Goal: Transaction & Acquisition: Purchase product/service

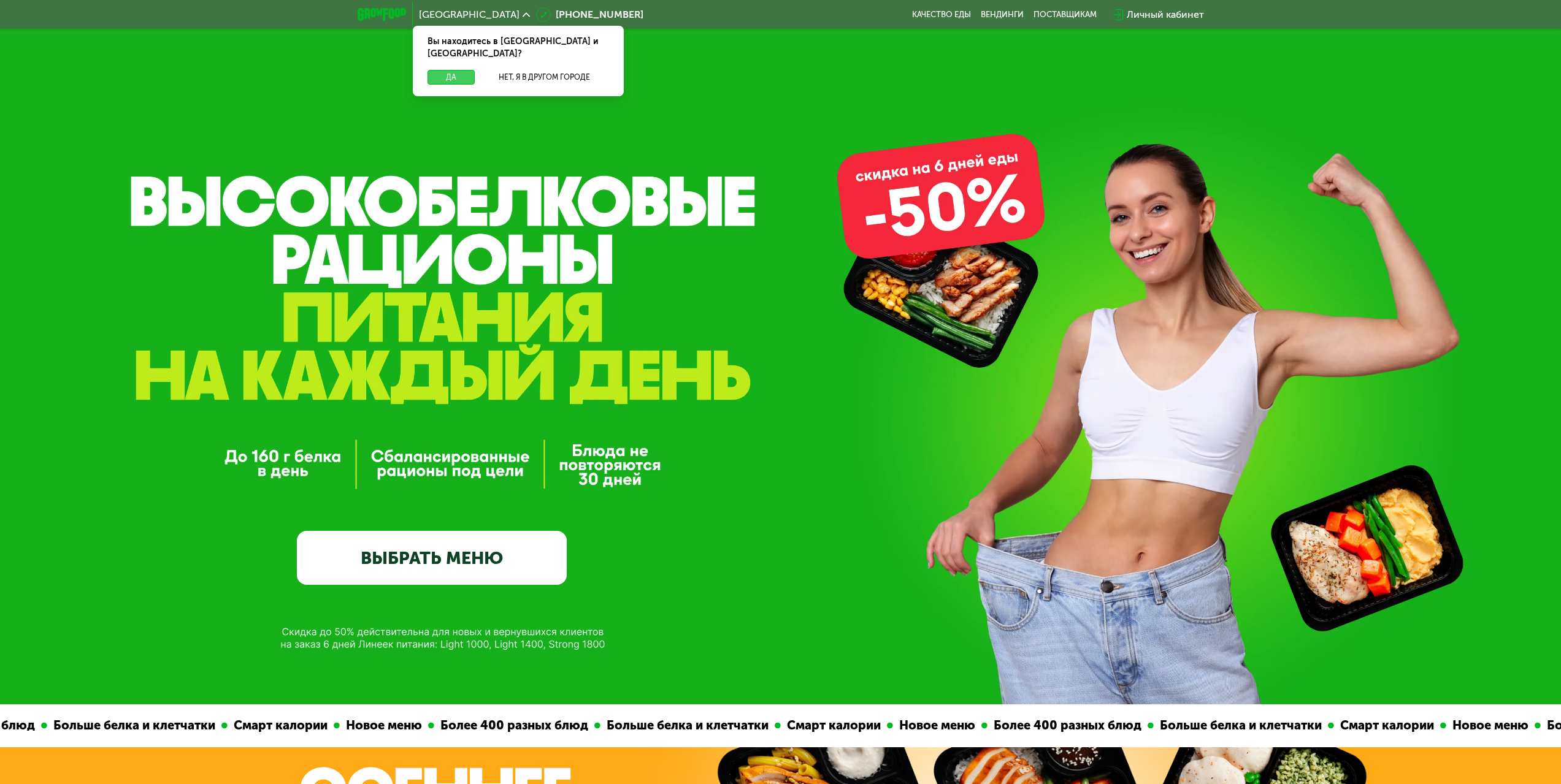
click at [459, 70] on button "Да" at bounding box center [451, 77] width 47 height 15
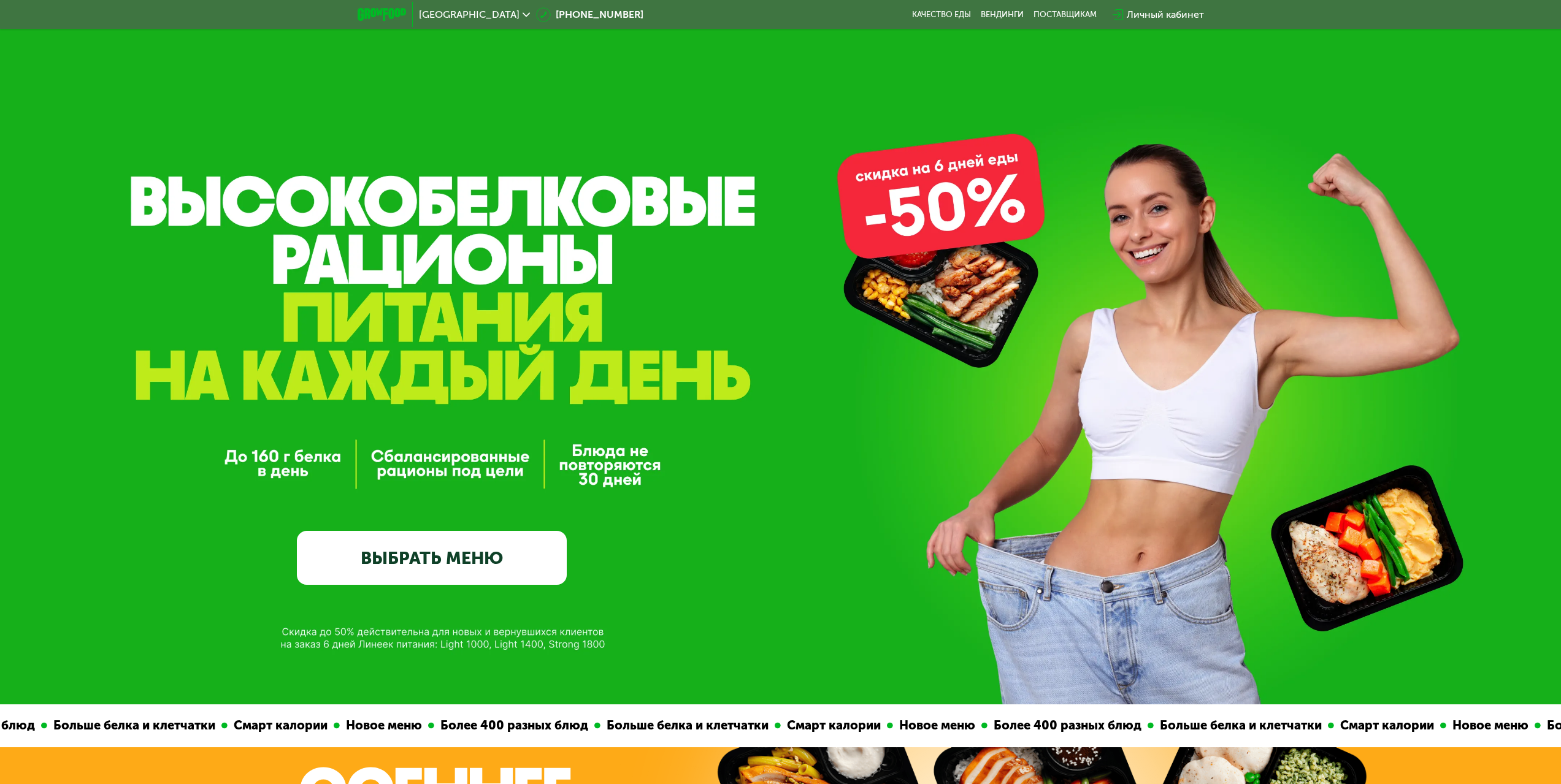
click at [1180, 13] on div "Личный кабинет" at bounding box center [1165, 15] width 77 height 15
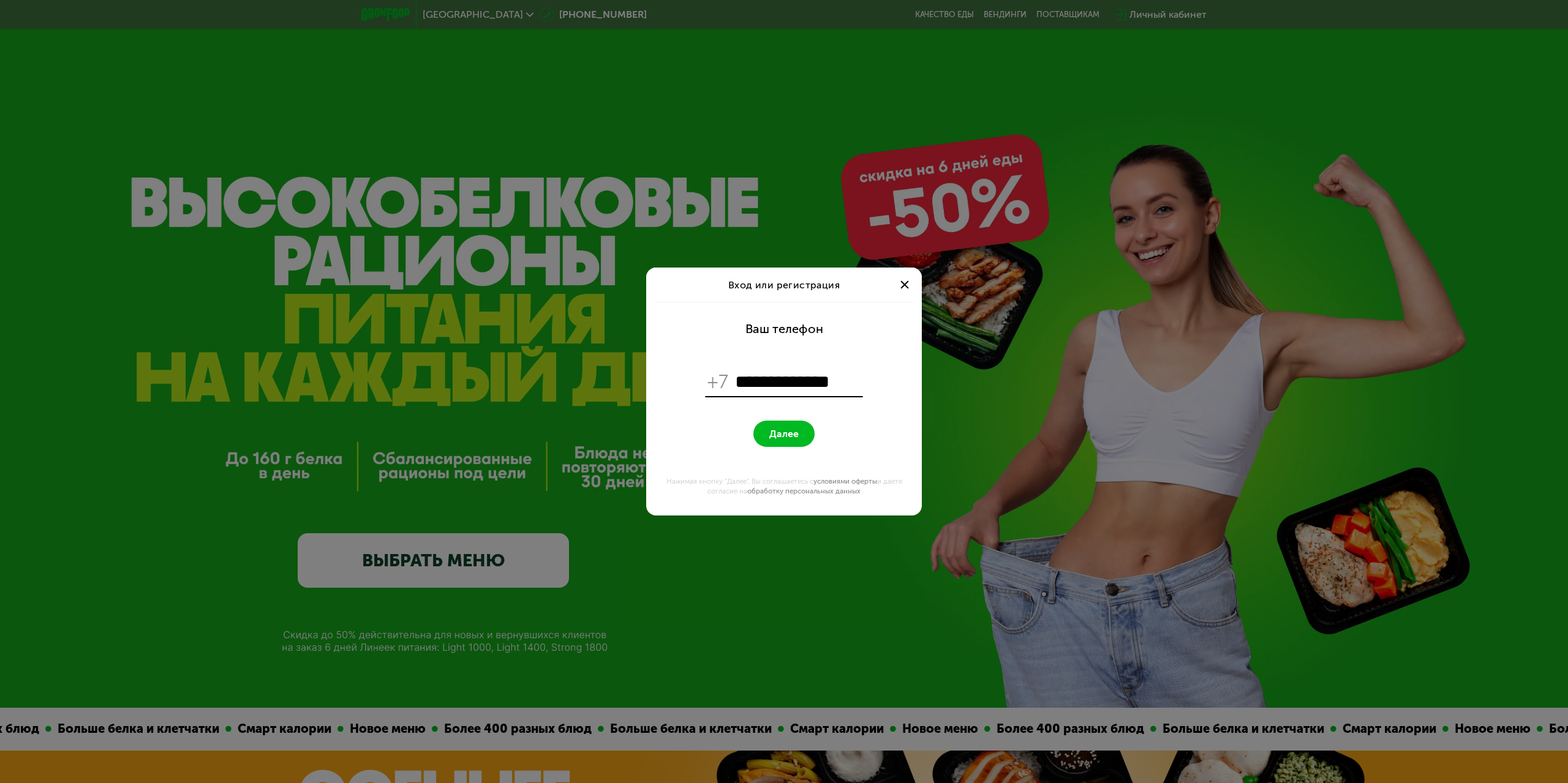
type input "**********"
click at [753, 420] on button "Далее" at bounding box center [784, 434] width 61 height 26
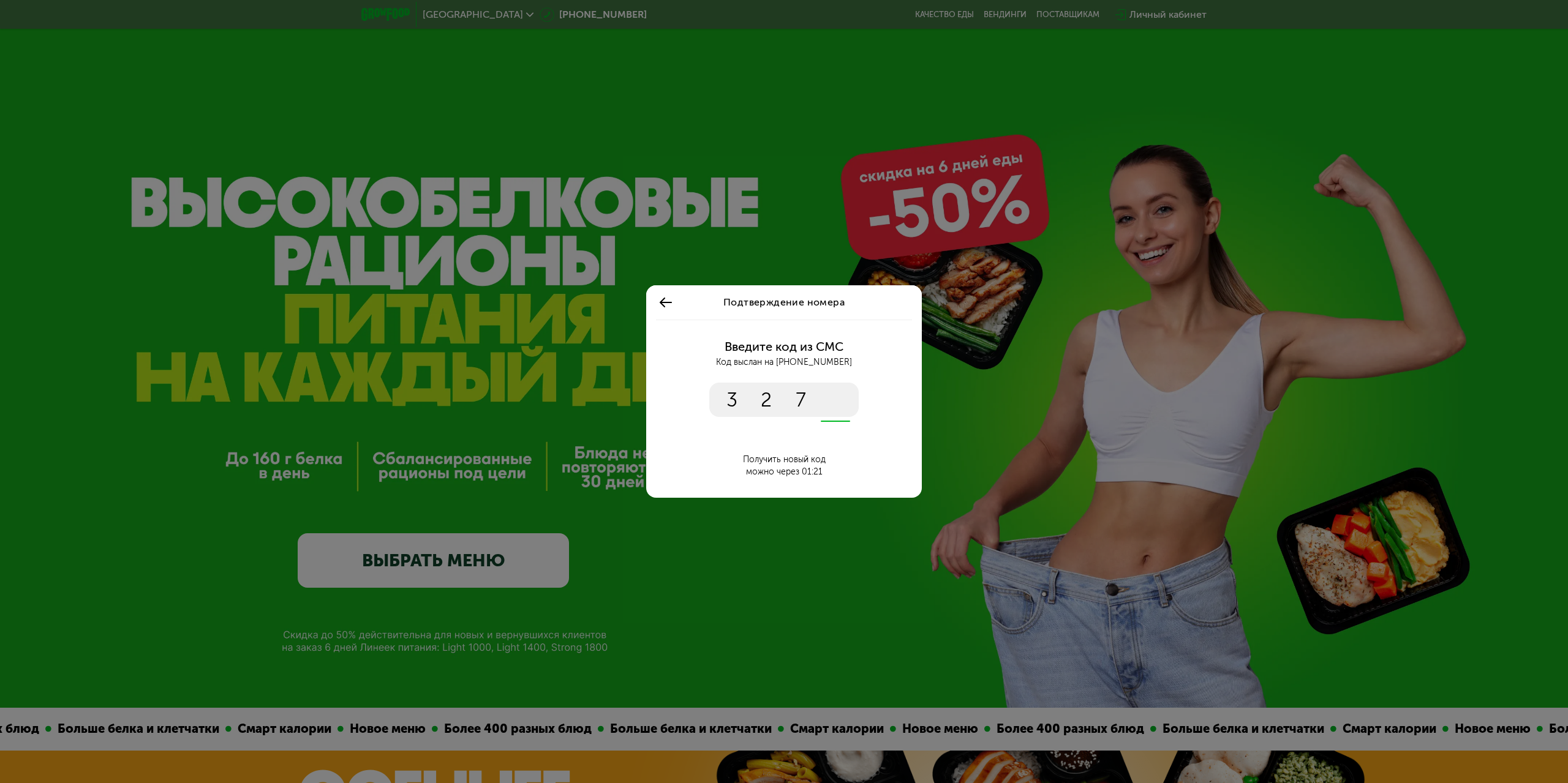
type input "****"
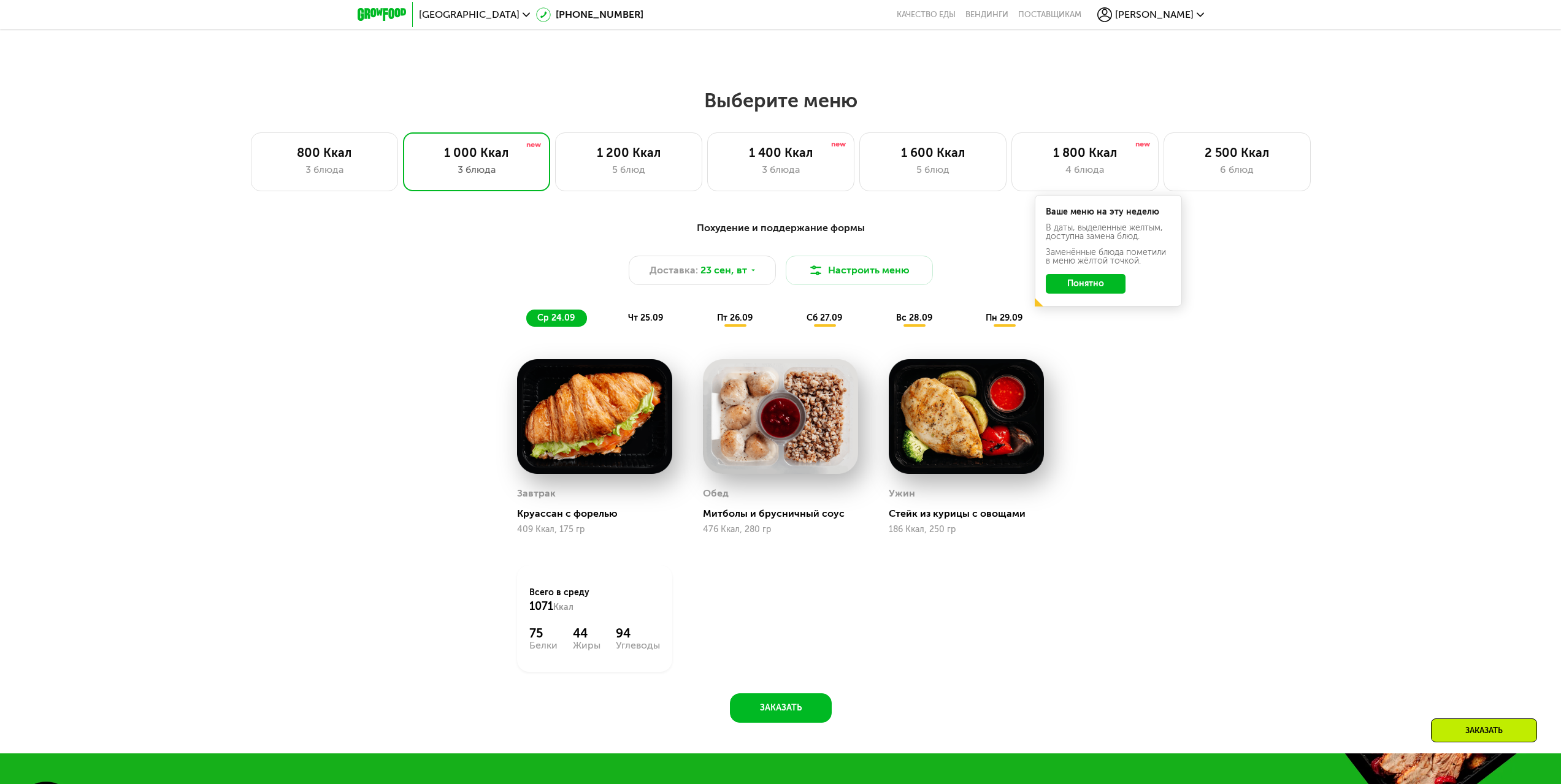
scroll to position [1226, 0]
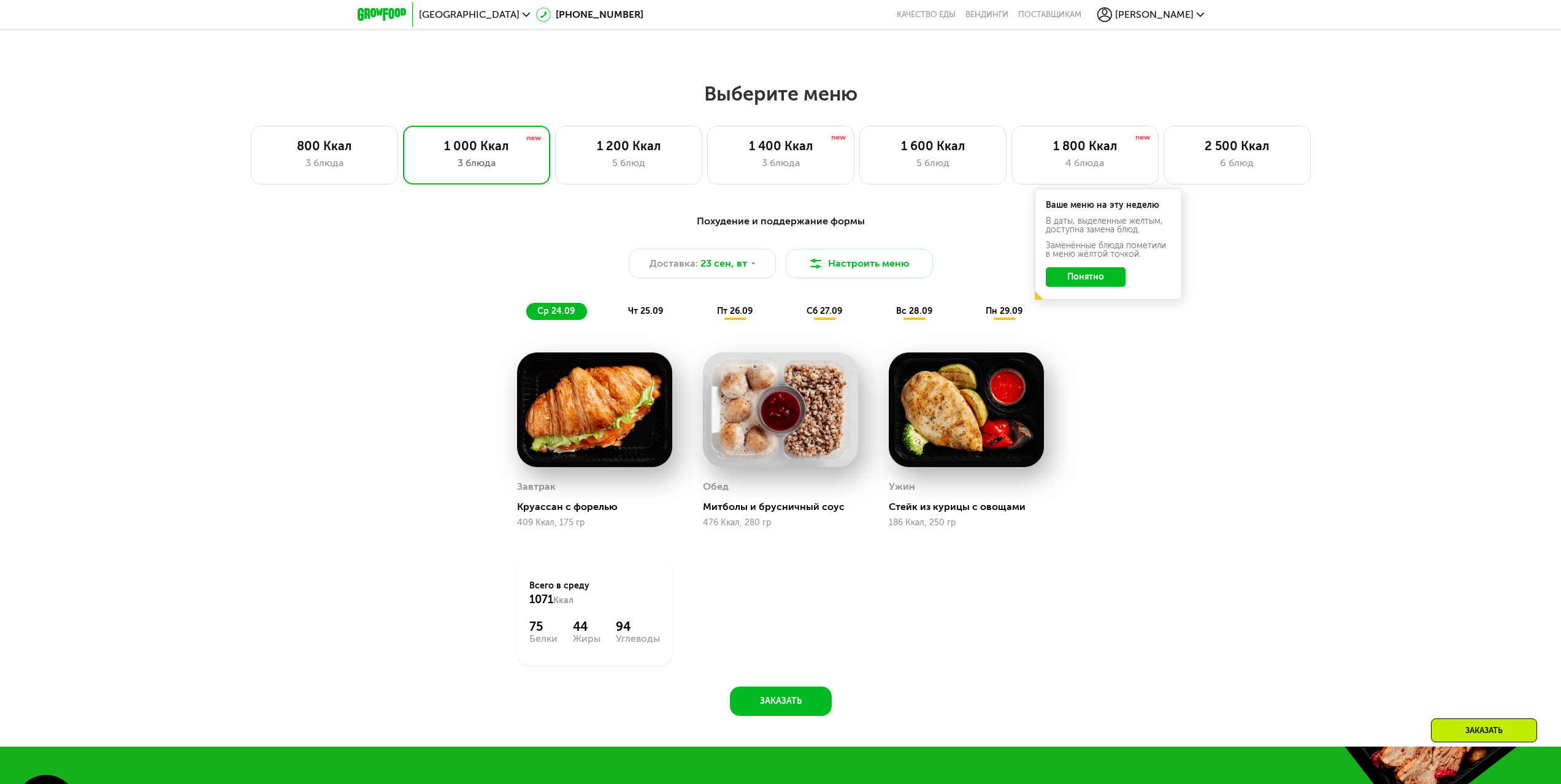
click at [1098, 282] on button "Понятно" at bounding box center [1086, 277] width 80 height 20
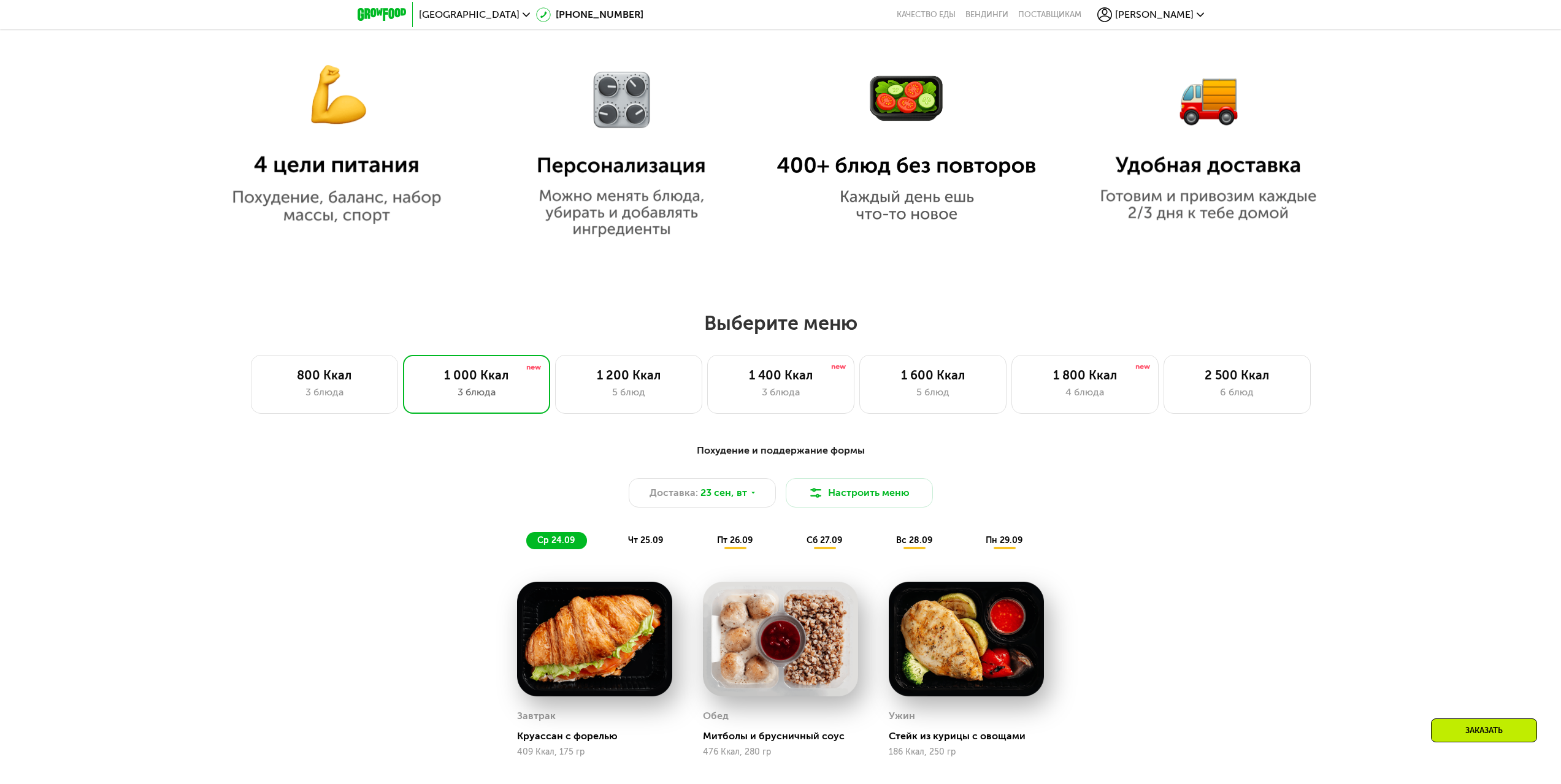
scroll to position [981, 0]
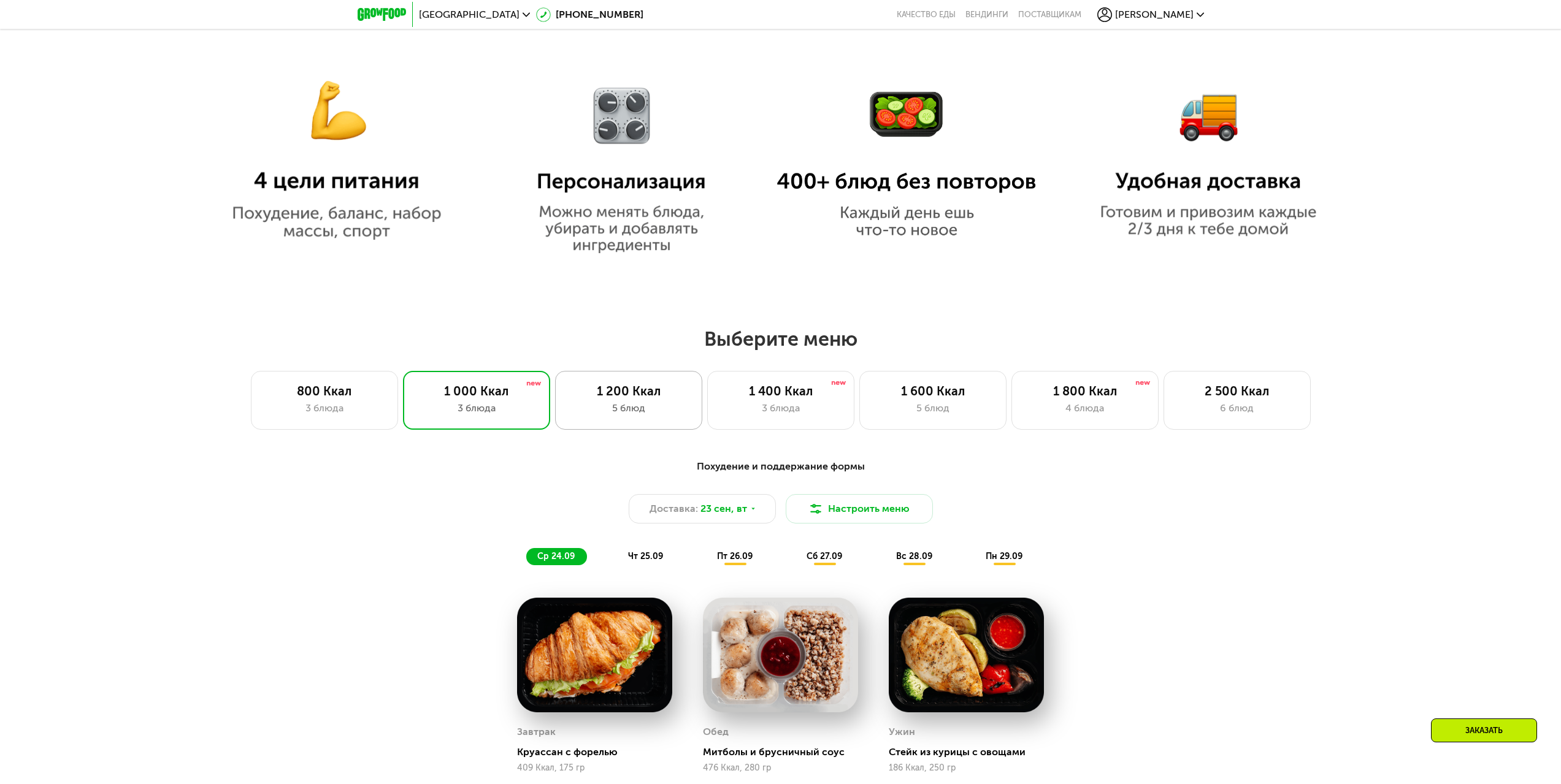
click at [662, 410] on div "5 блюд" at bounding box center [628, 408] width 121 height 15
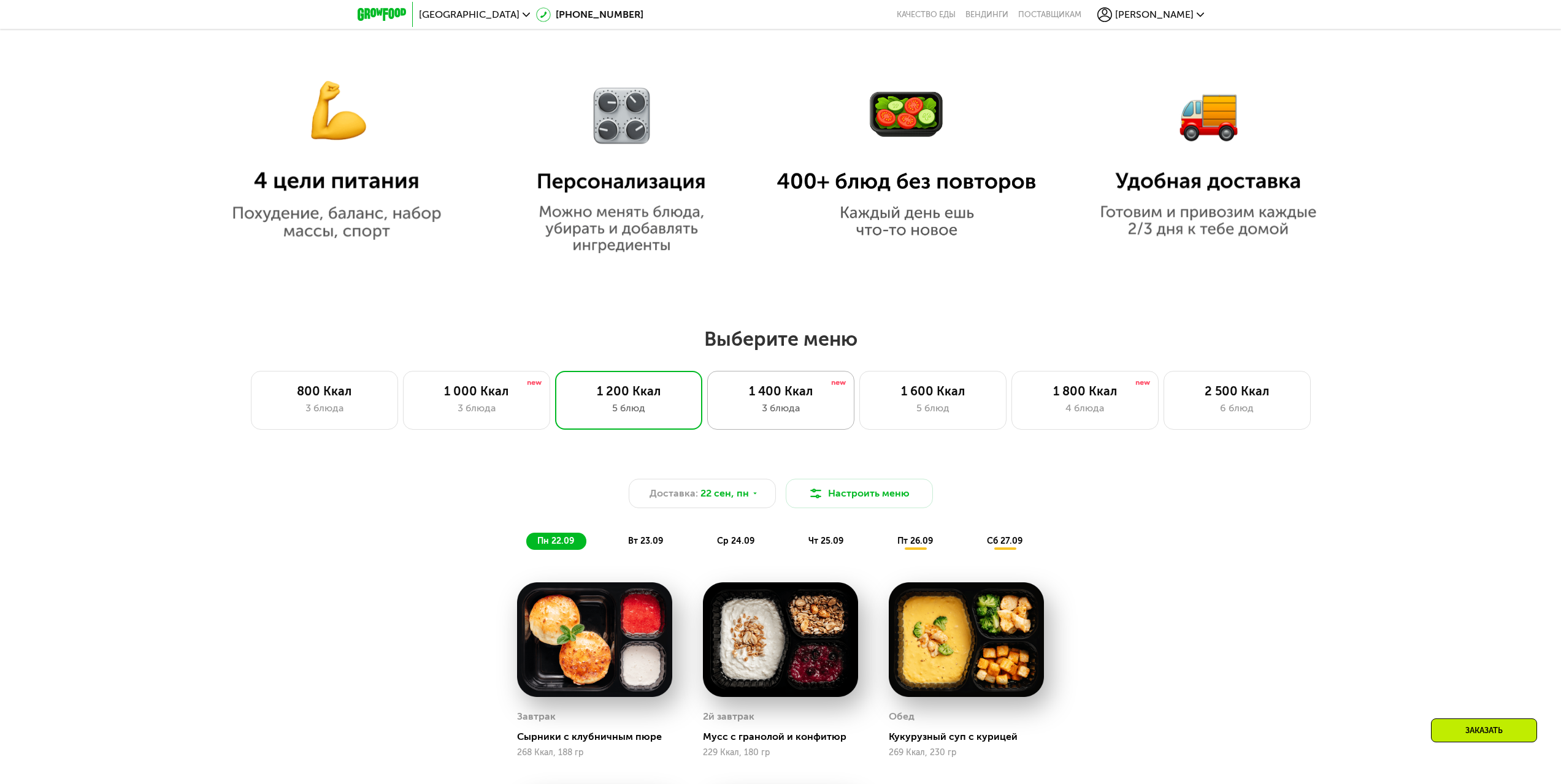
click at [789, 413] on div "3 блюда" at bounding box center [780, 408] width 121 height 15
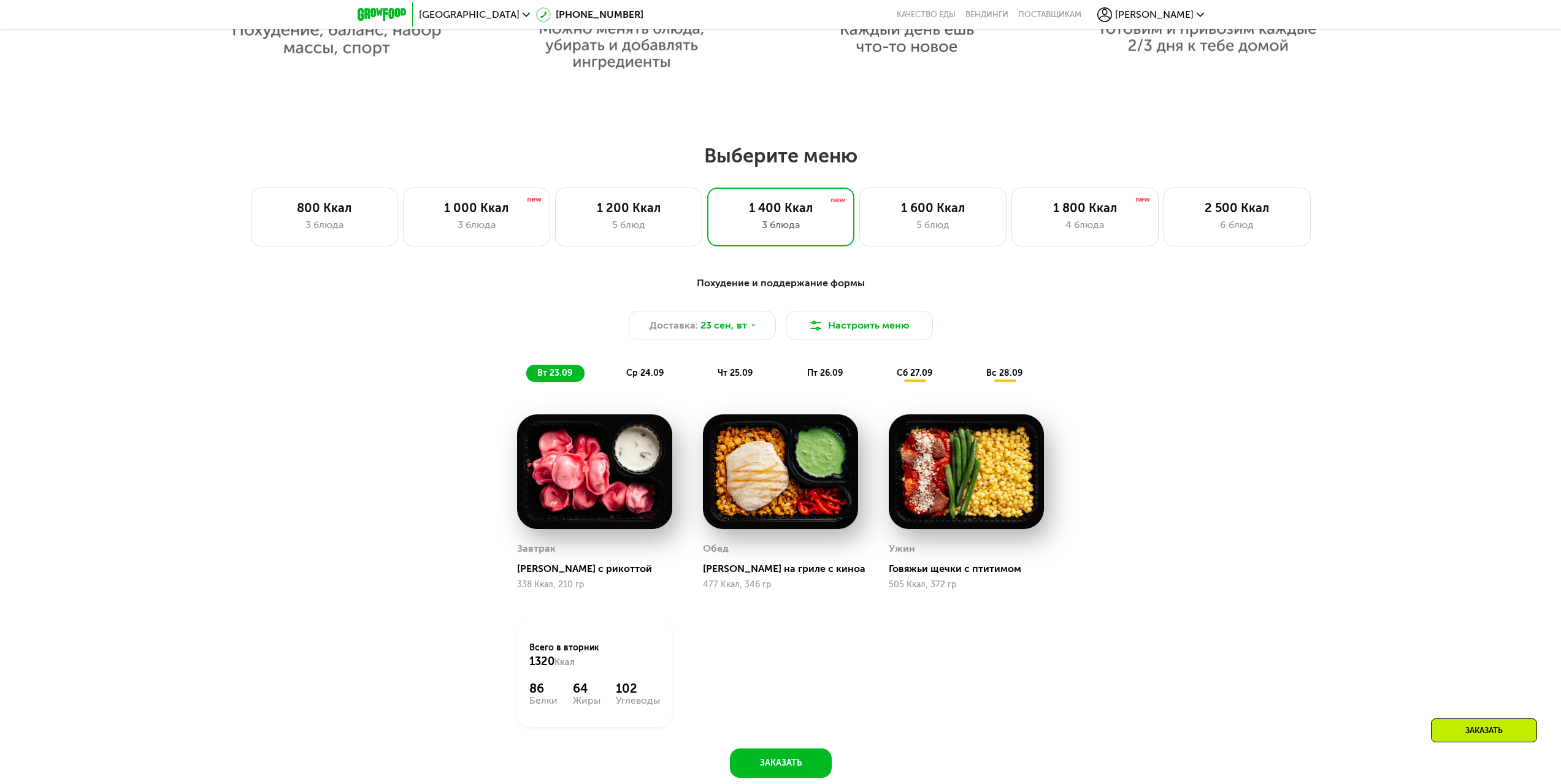
scroll to position [1165, 0]
click at [498, 229] on div "3 блюда" at bounding box center [477, 224] width 121 height 15
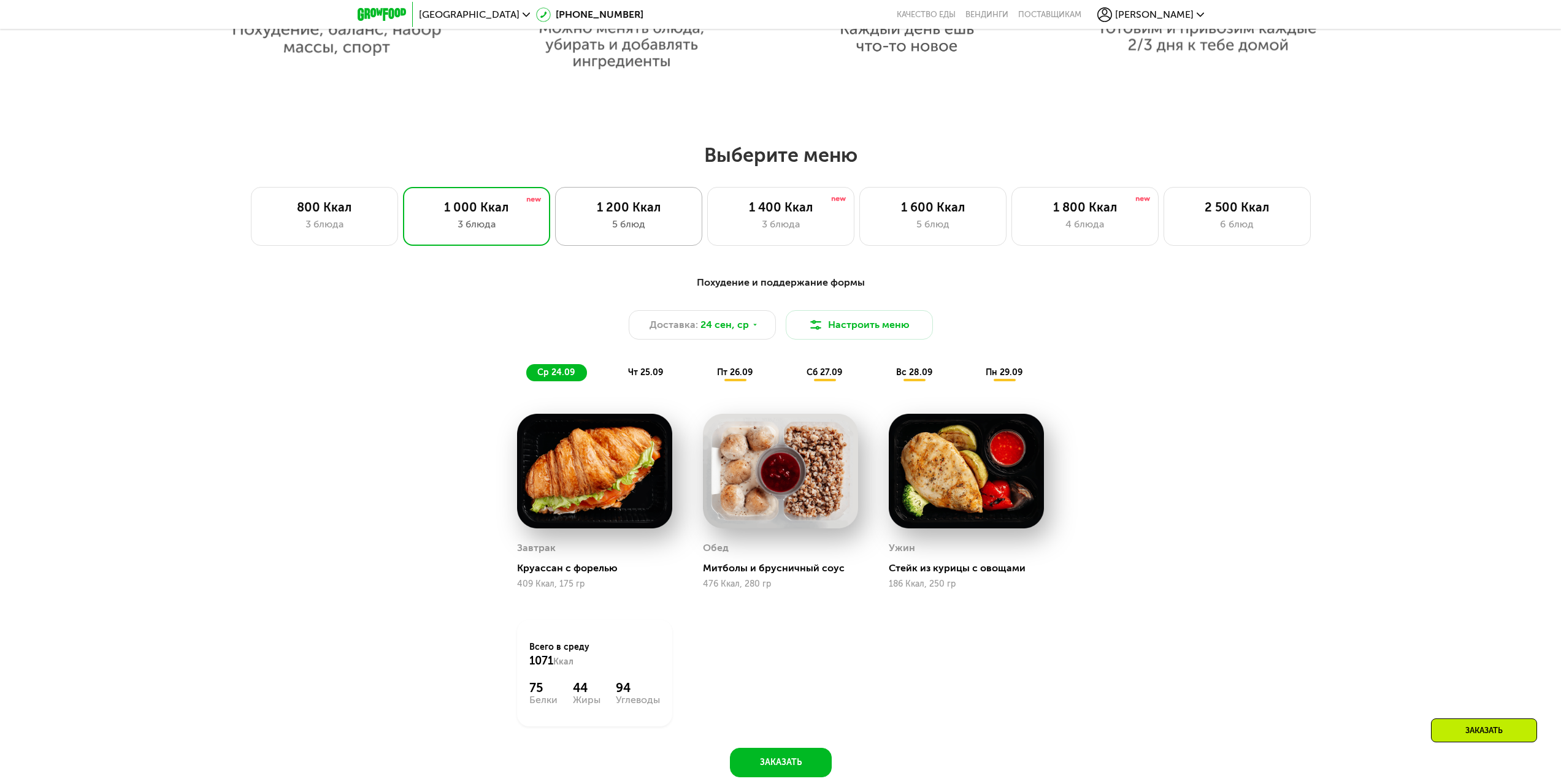
click at [667, 230] on div "5 блюд" at bounding box center [628, 224] width 121 height 15
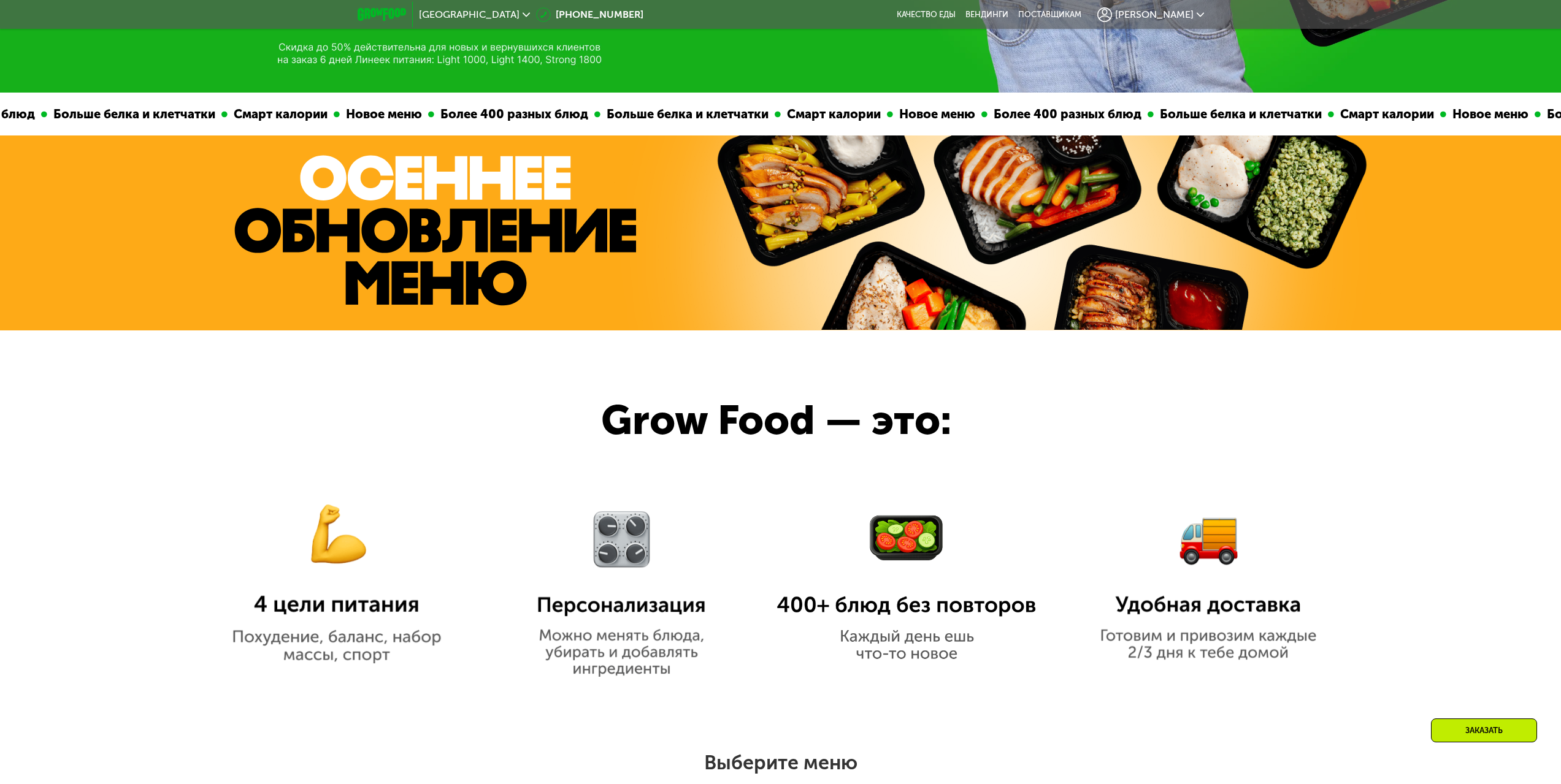
scroll to position [552, 0]
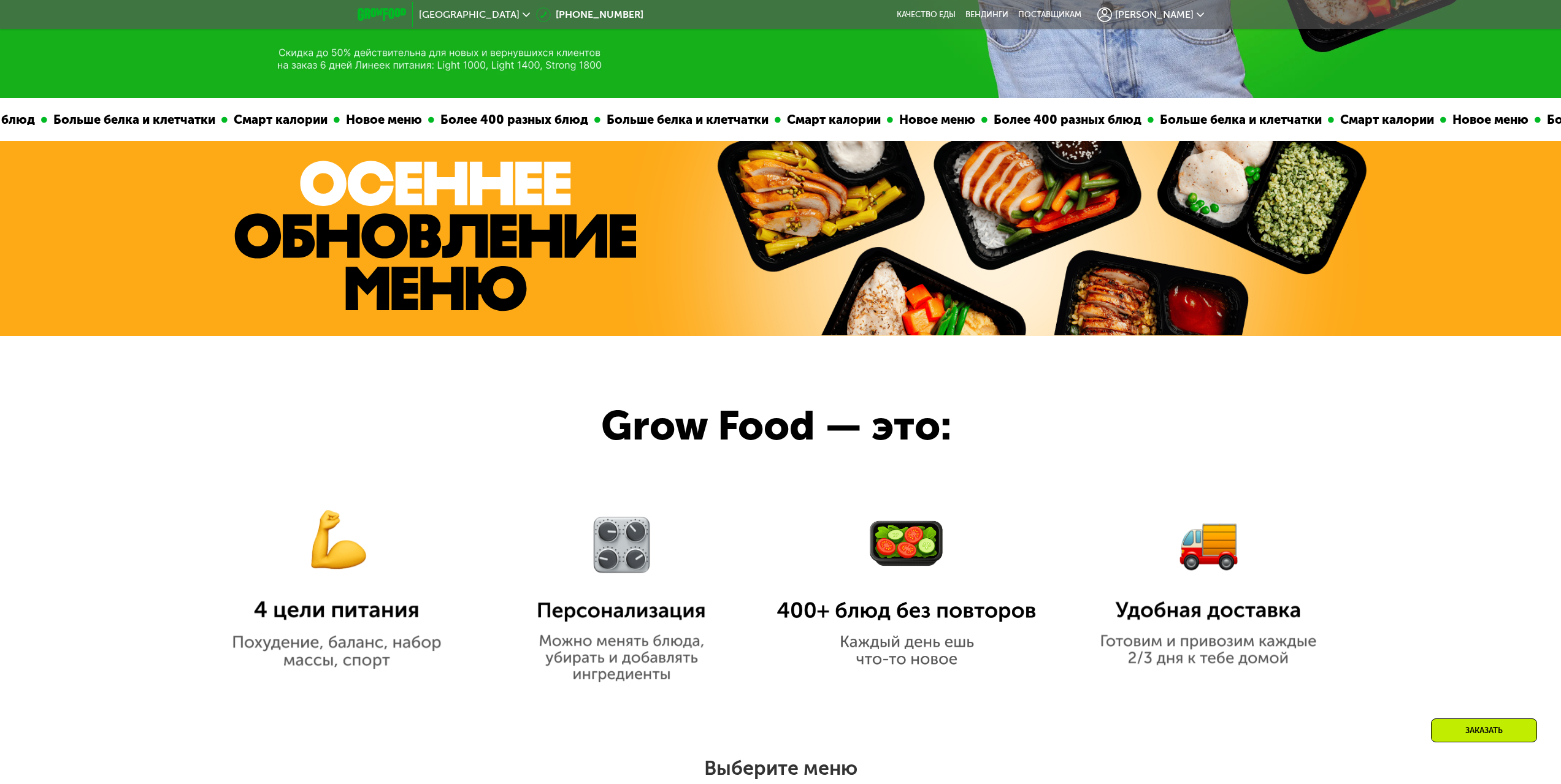
click at [1149, 15] on span "[PERSON_NAME]" at bounding box center [1154, 15] width 78 height 10
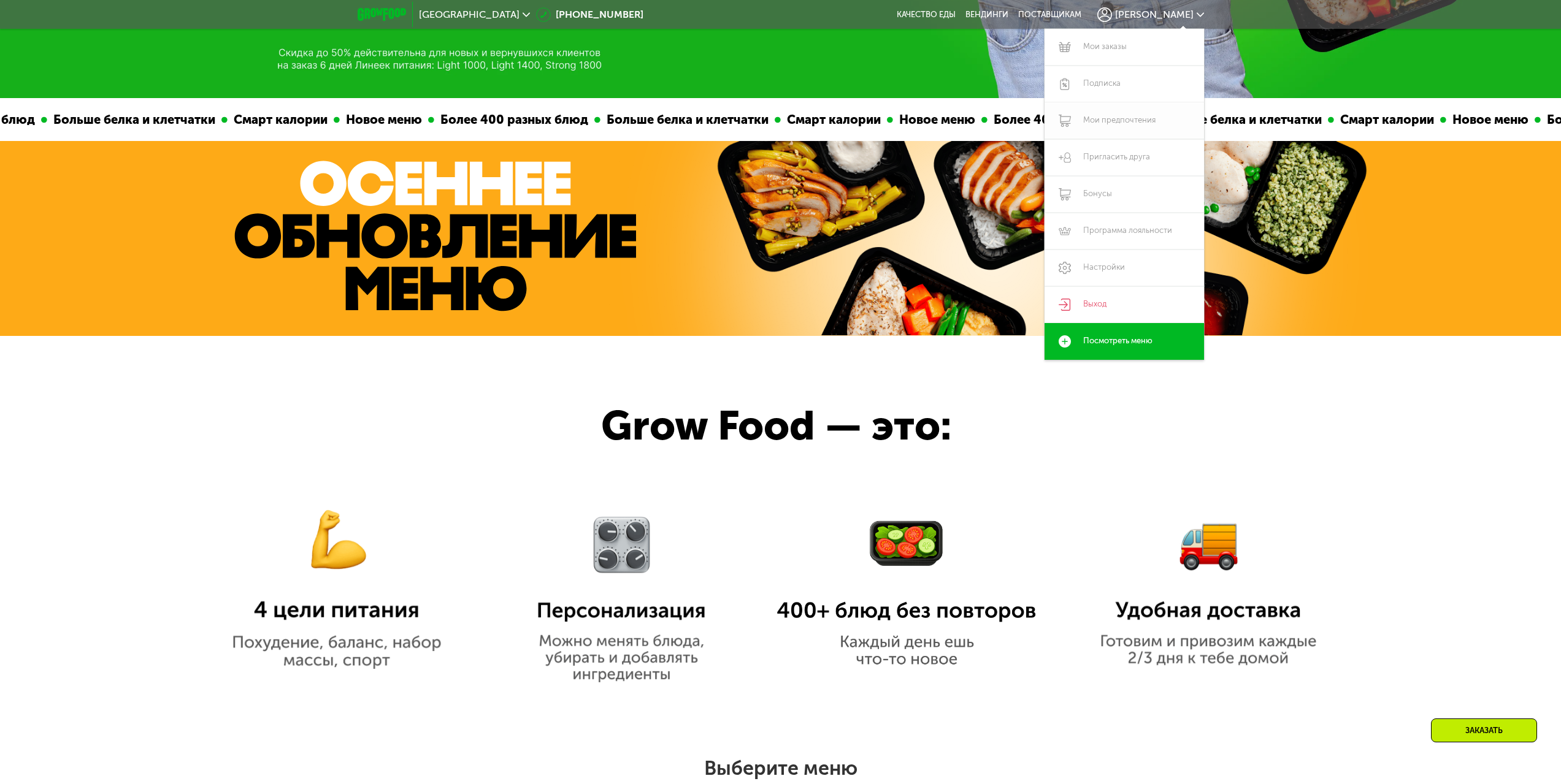
click at [1103, 122] on link "Мои предпочтения" at bounding box center [1124, 121] width 160 height 37
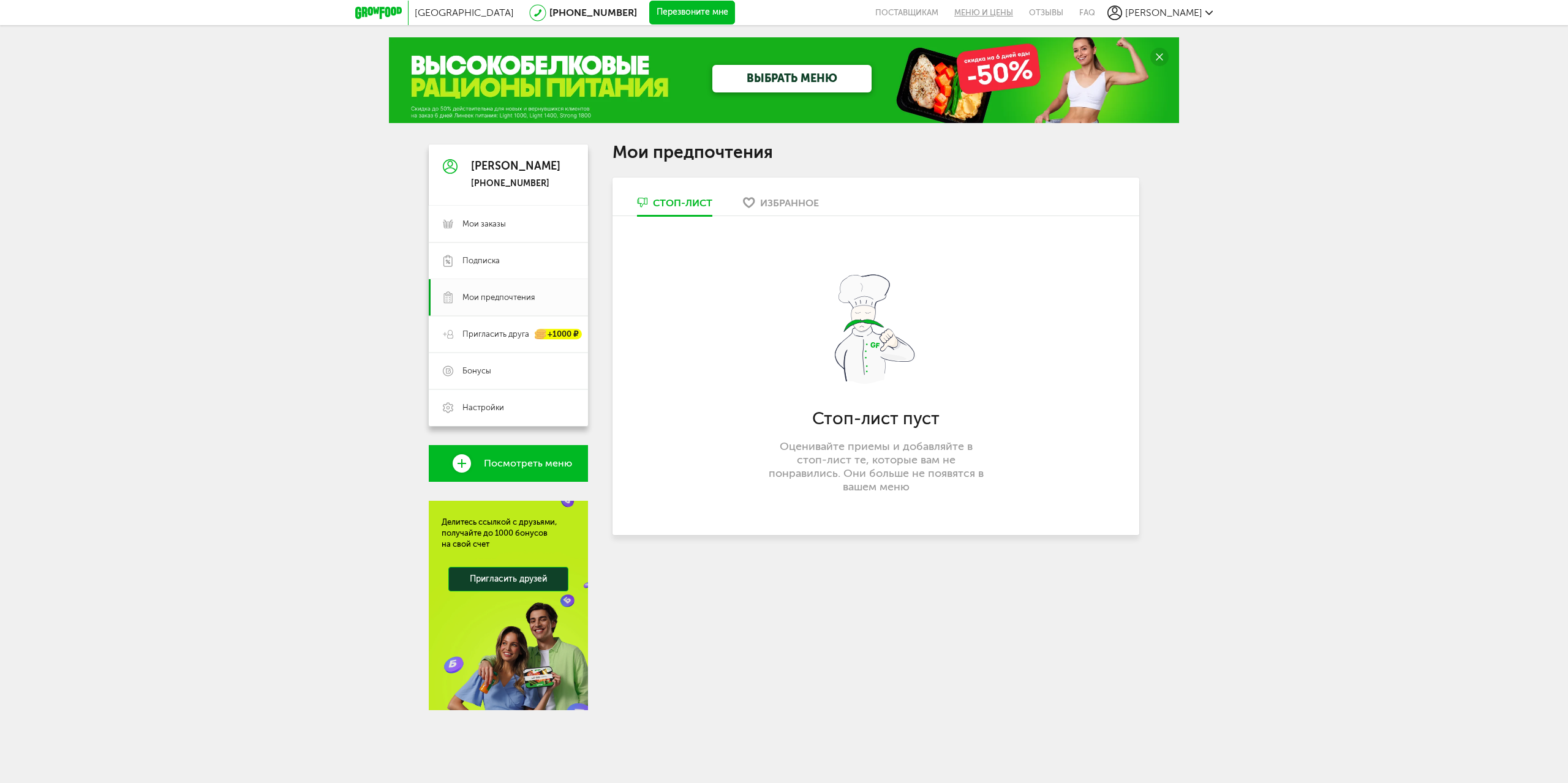
click at [1008, 12] on link "Меню и цены" at bounding box center [984, 13] width 75 height 25
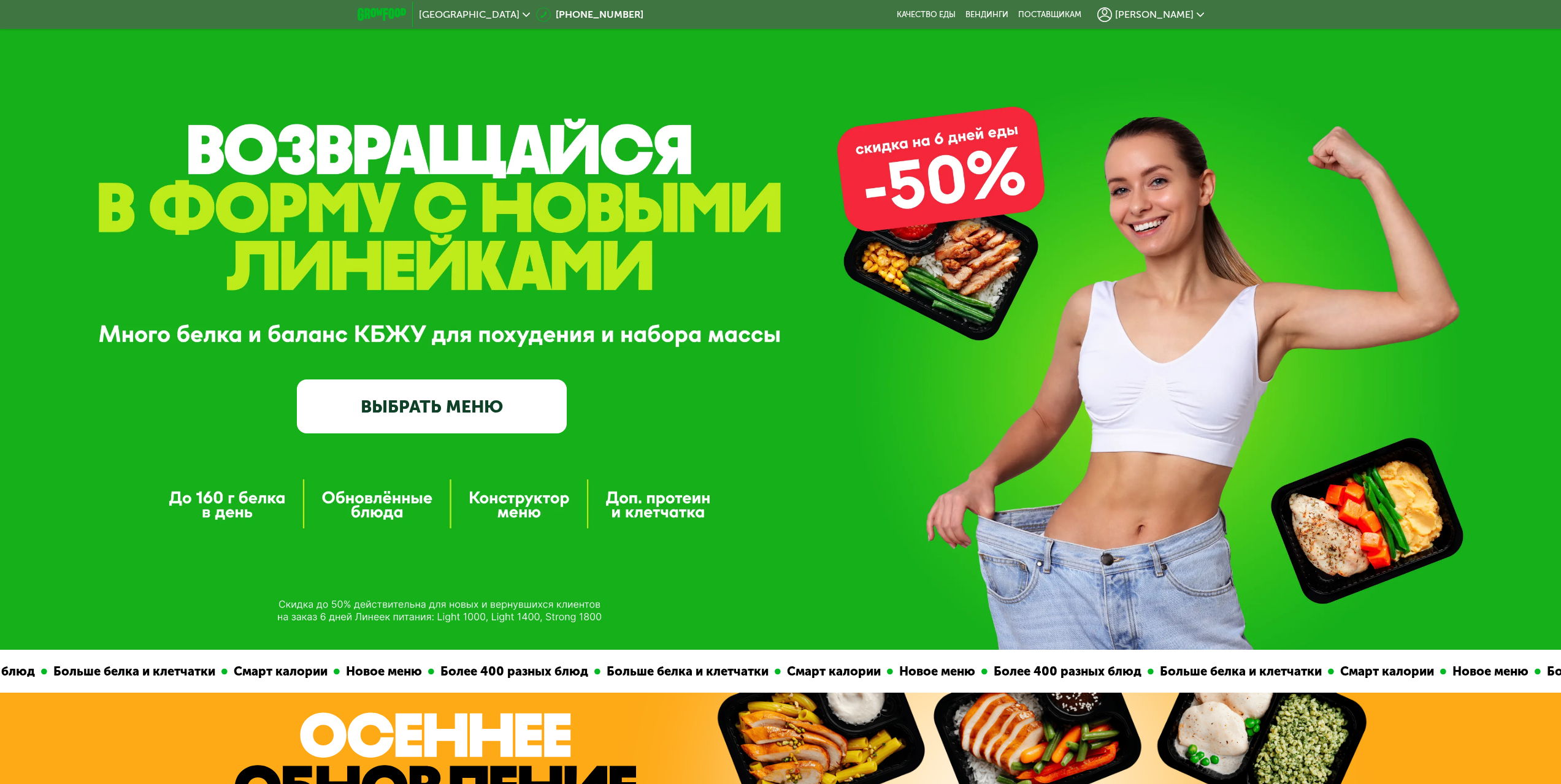
click at [496, 412] on link "ВЫБРАТЬ МЕНЮ" at bounding box center [431, 406] width 270 height 54
click at [1168, 15] on span "[PERSON_NAME]" at bounding box center [1154, 15] width 78 height 10
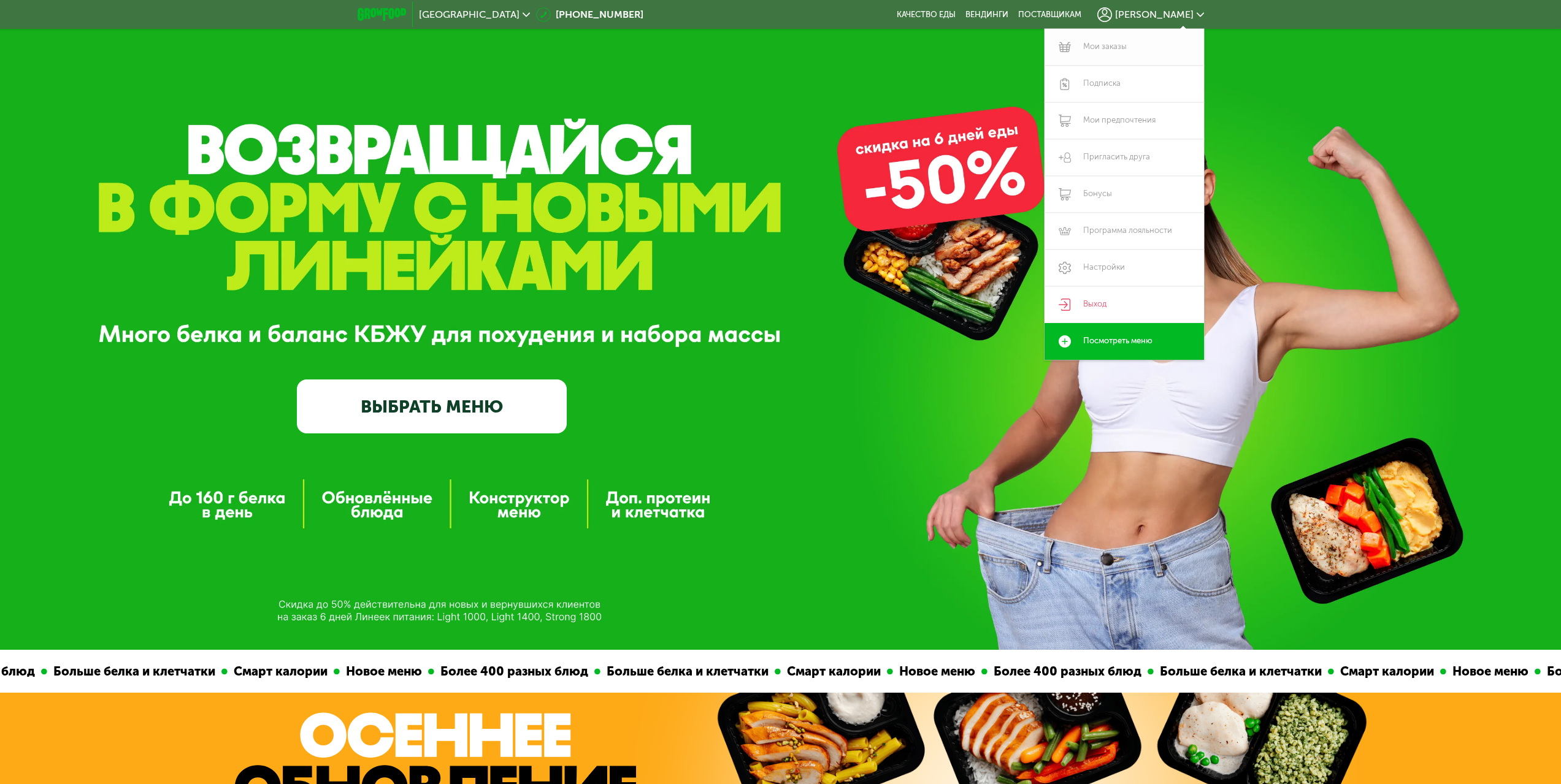
click at [1104, 54] on link "Мои заказы" at bounding box center [1124, 47] width 160 height 37
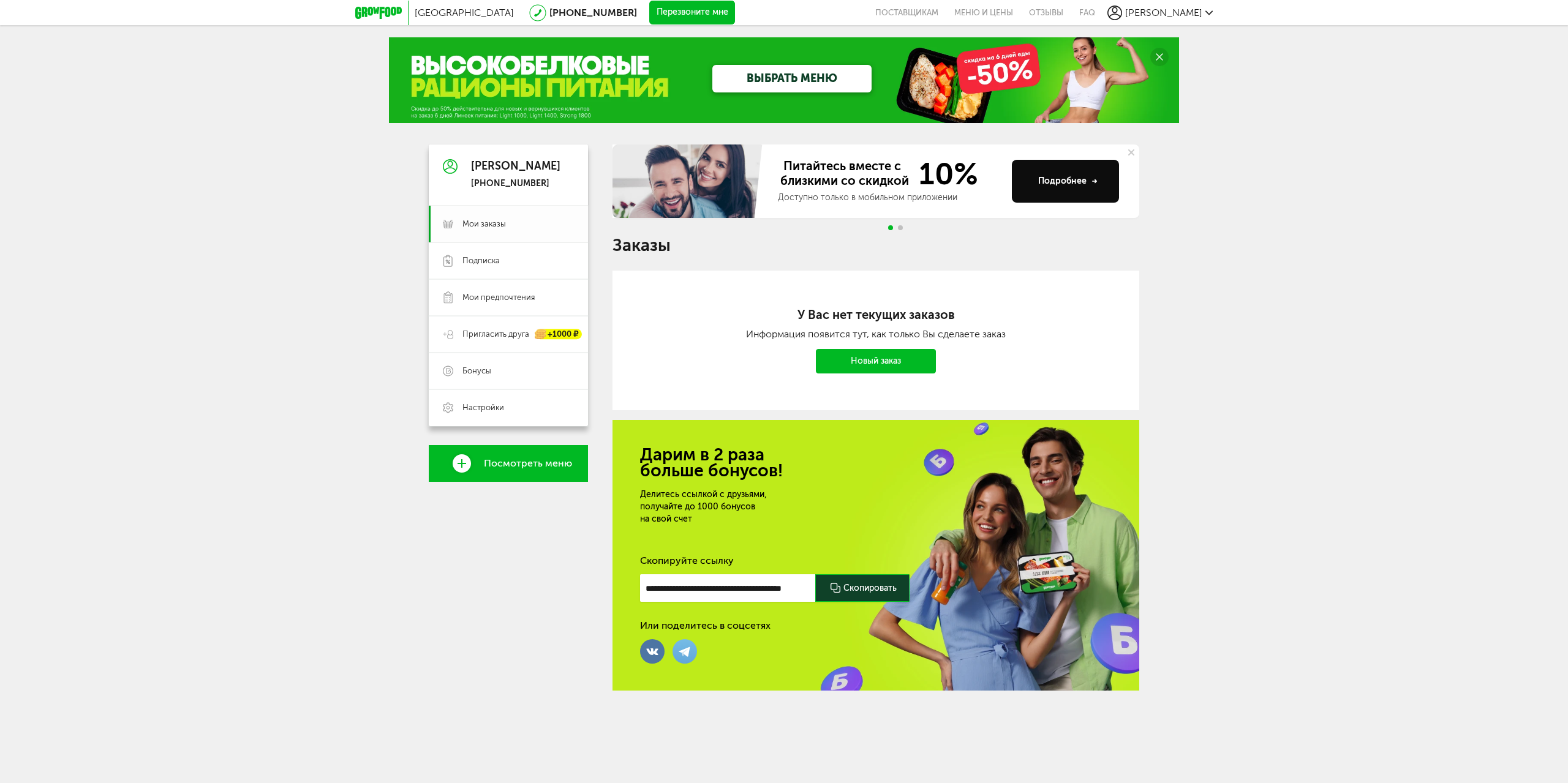
click at [505, 221] on span "Мои заказы" at bounding box center [518, 224] width 112 height 11
click at [514, 450] on link "Посмотреть меню" at bounding box center [508, 463] width 160 height 37
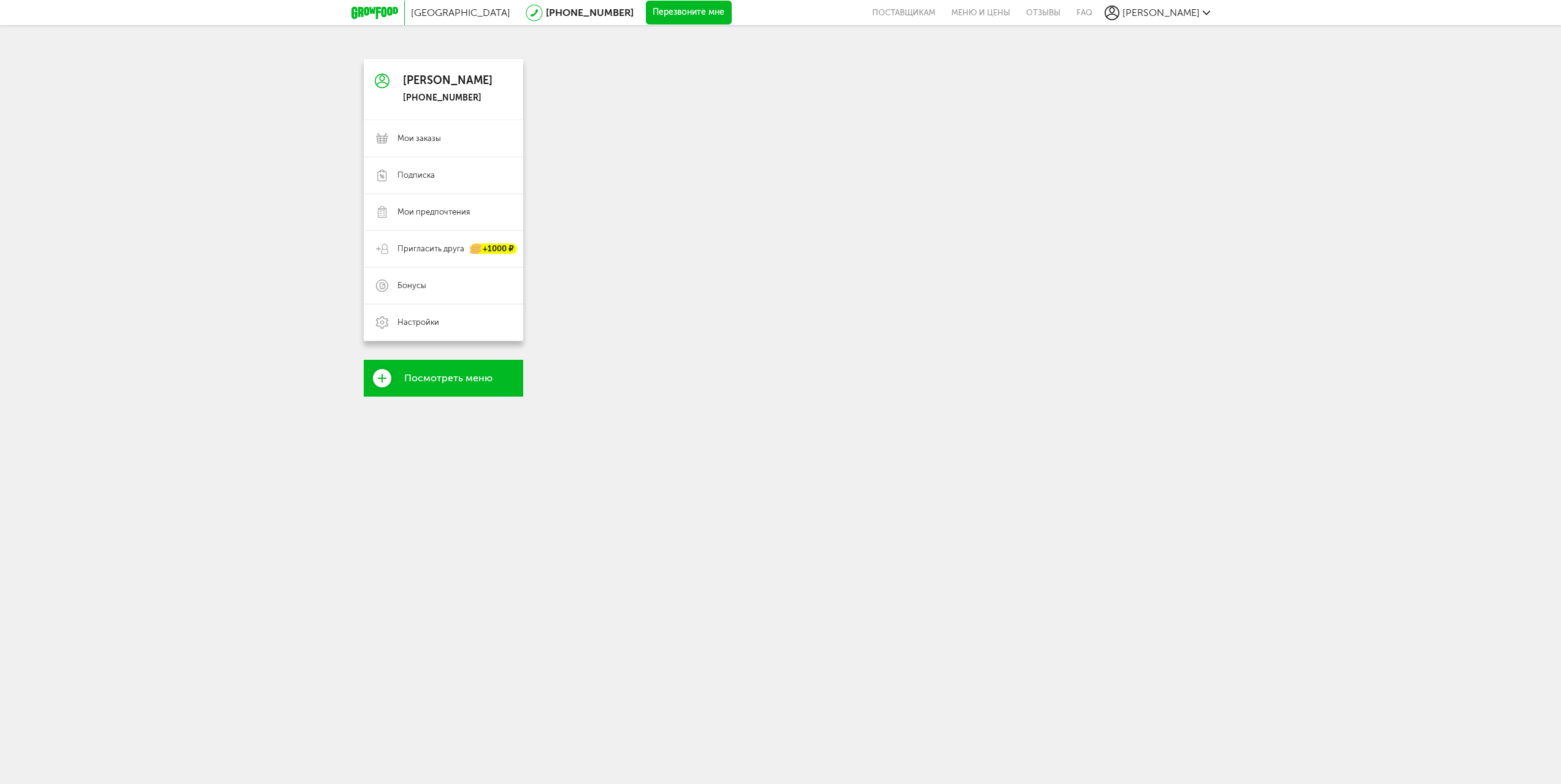
click at [380, 383] on icon at bounding box center [382, 378] width 18 height 18
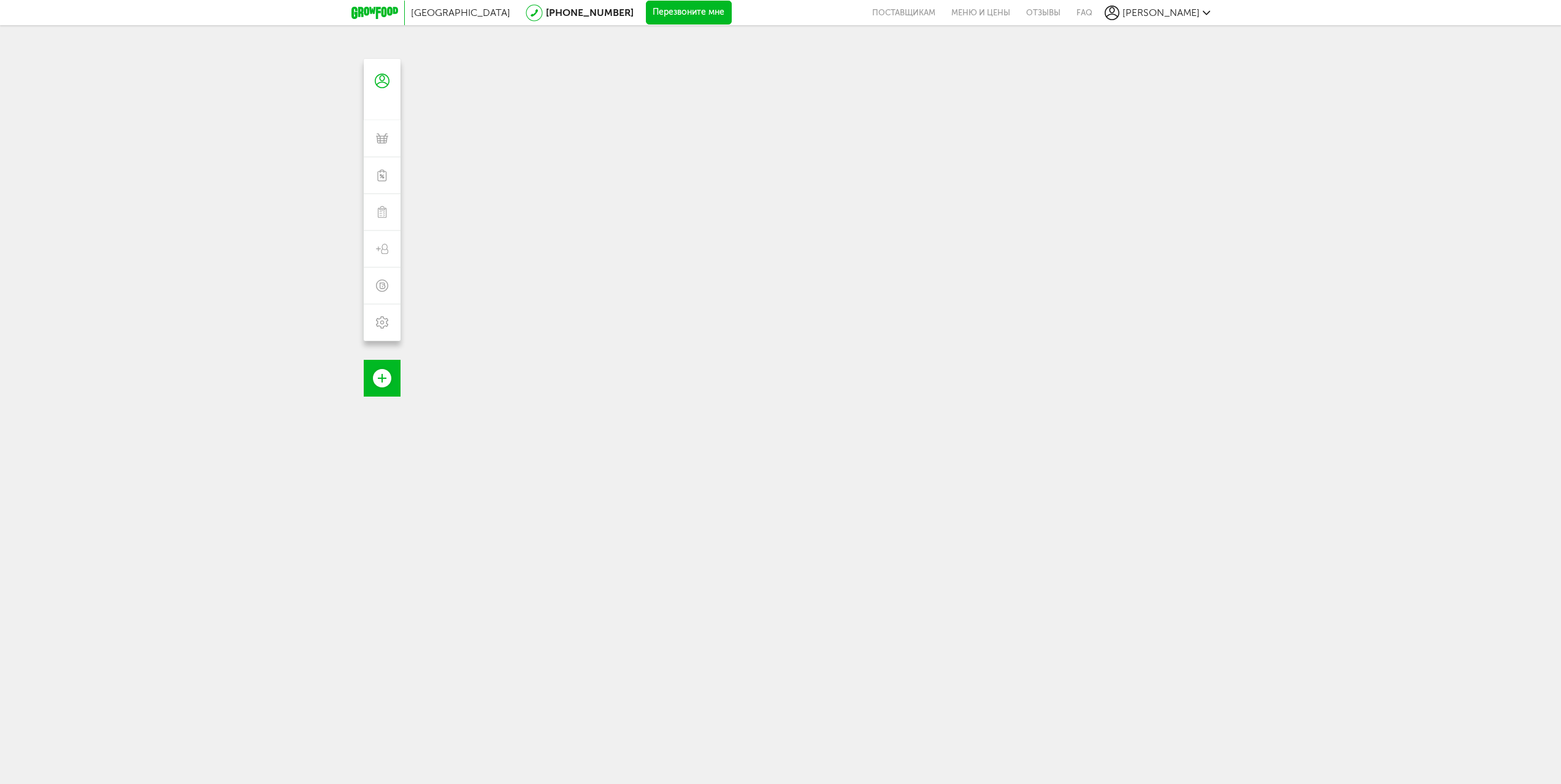
click at [467, 381] on div at bounding box center [781, 451] width 736 height 784
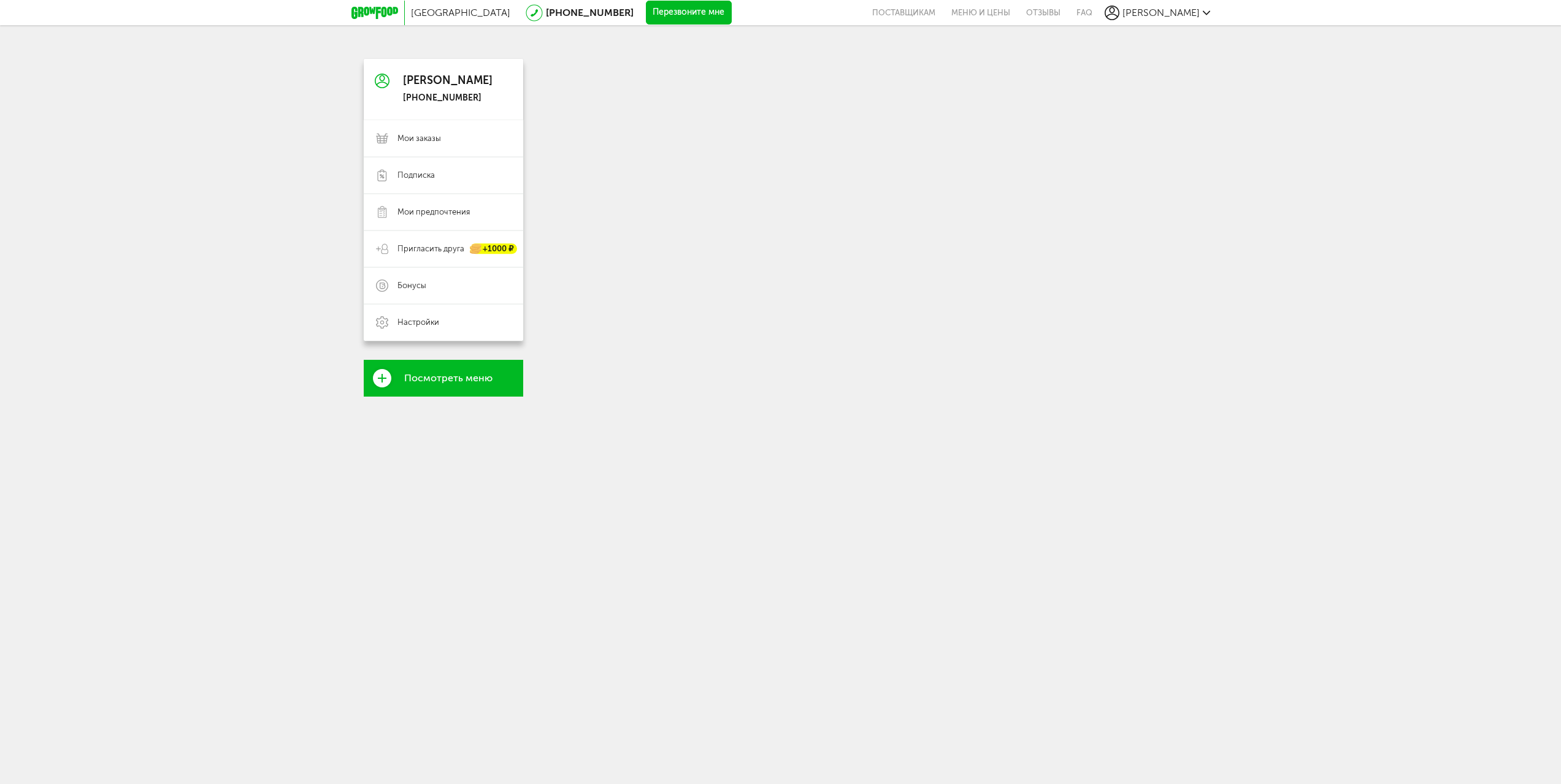
click at [380, 389] on link "Посмотреть меню" at bounding box center [443, 378] width 160 height 37
click at [376, 370] on icon at bounding box center [382, 378] width 18 height 18
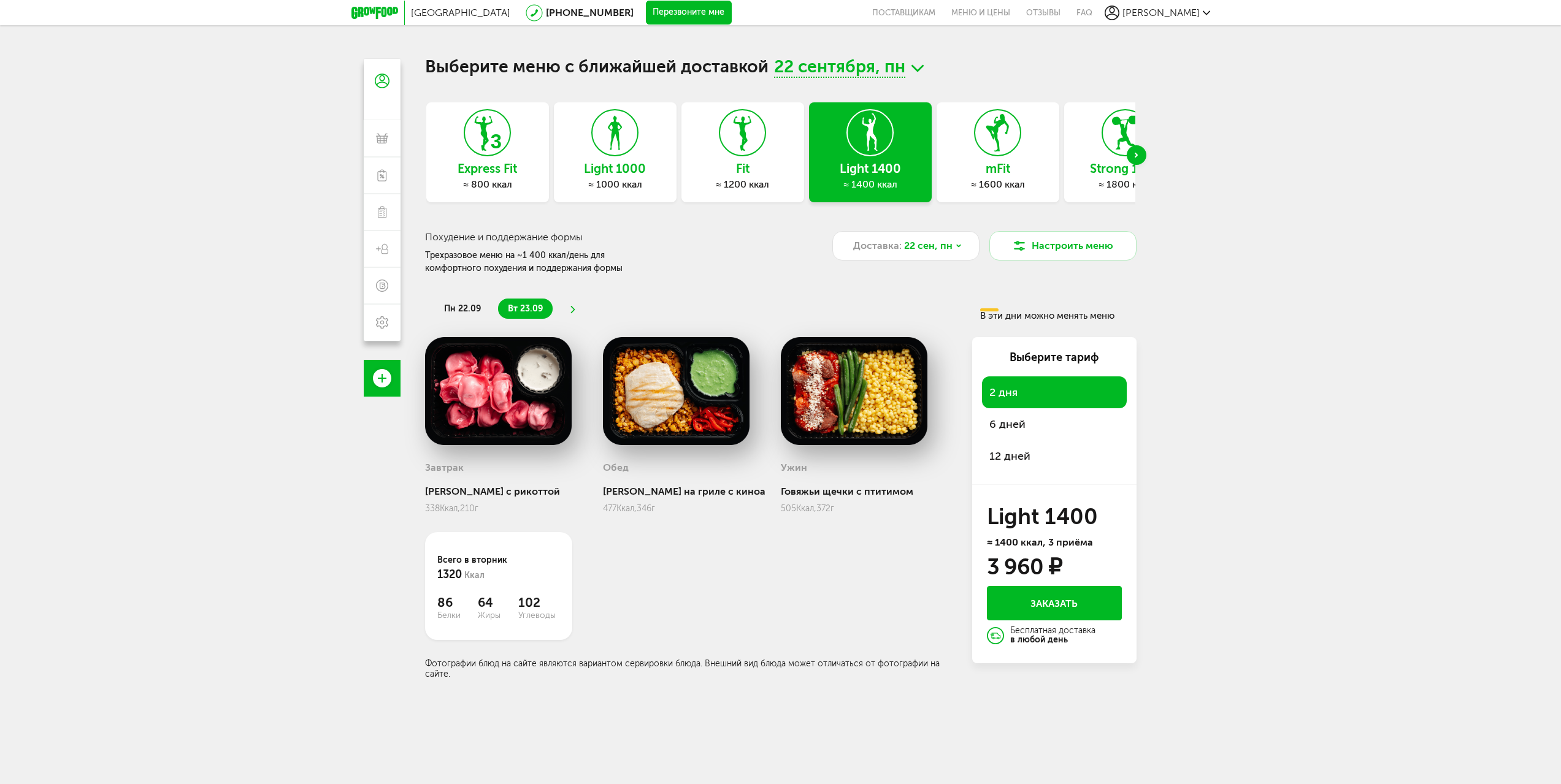
click at [1020, 452] on span "12 дней" at bounding box center [1055, 456] width 130 height 17
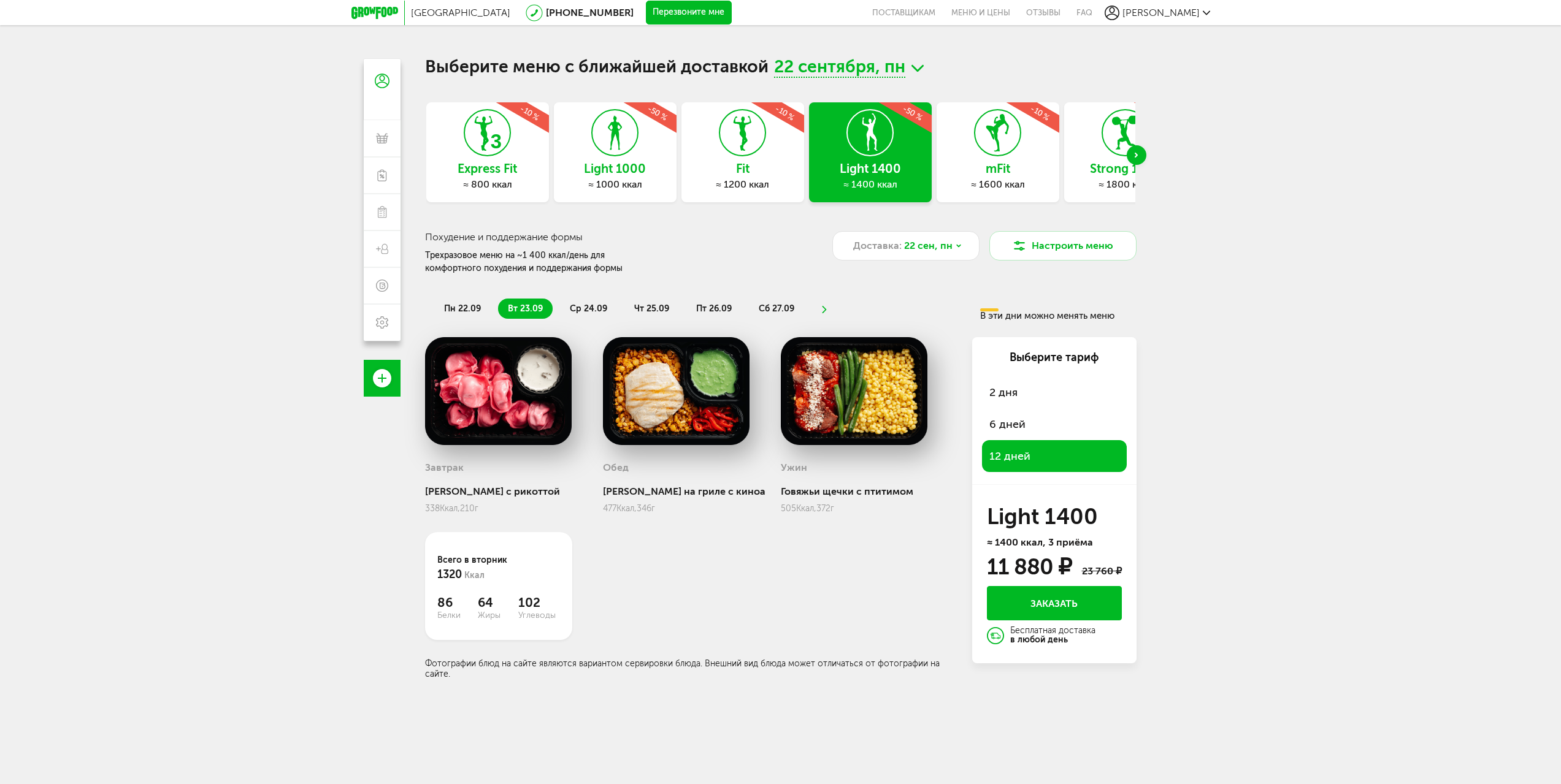
click at [664, 176] on div "Light 1000 ≈ 1000 ккал -50 %" at bounding box center [615, 152] width 123 height 100
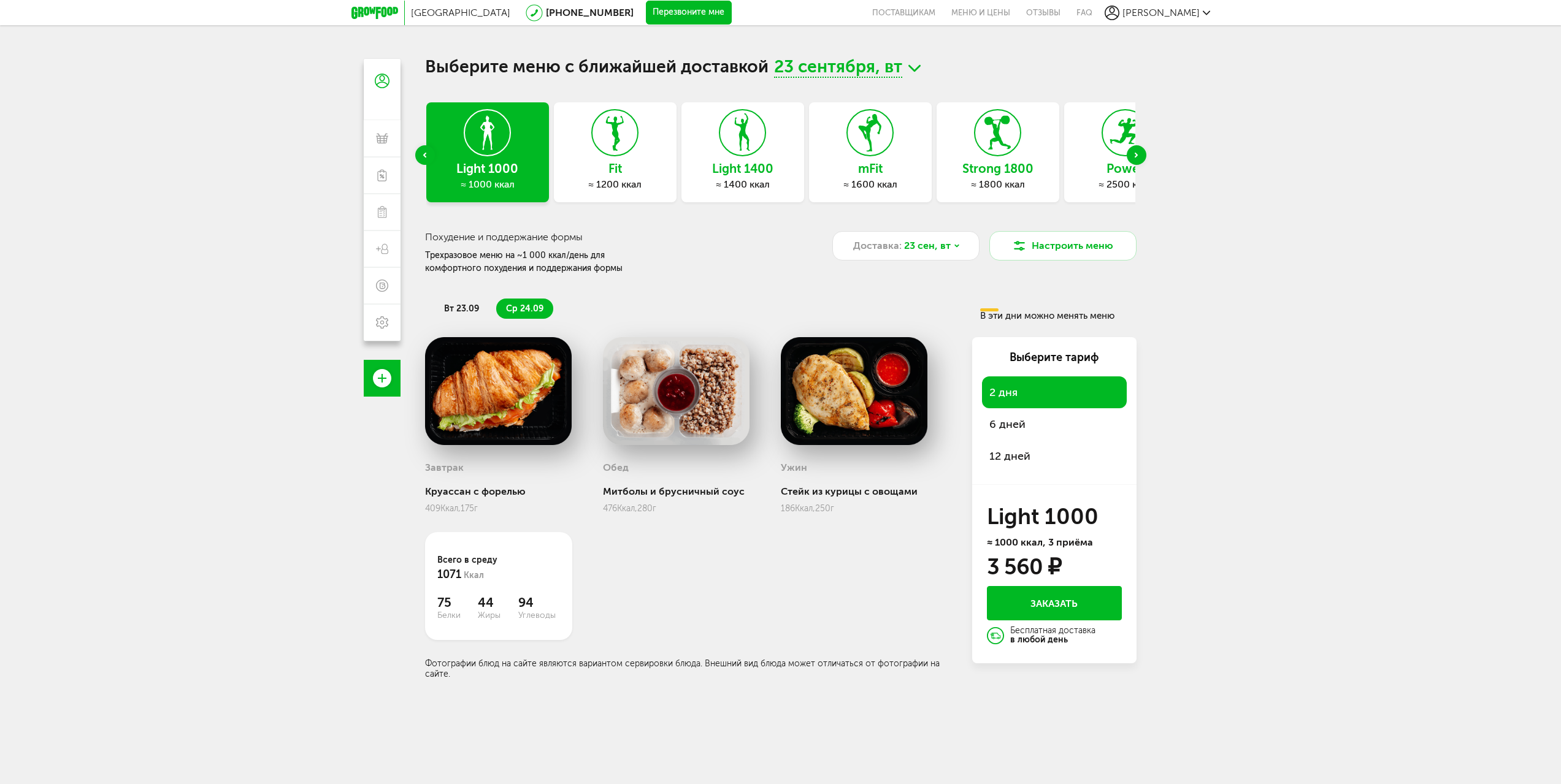
click at [1050, 455] on span "12 дней" at bounding box center [1055, 456] width 130 height 17
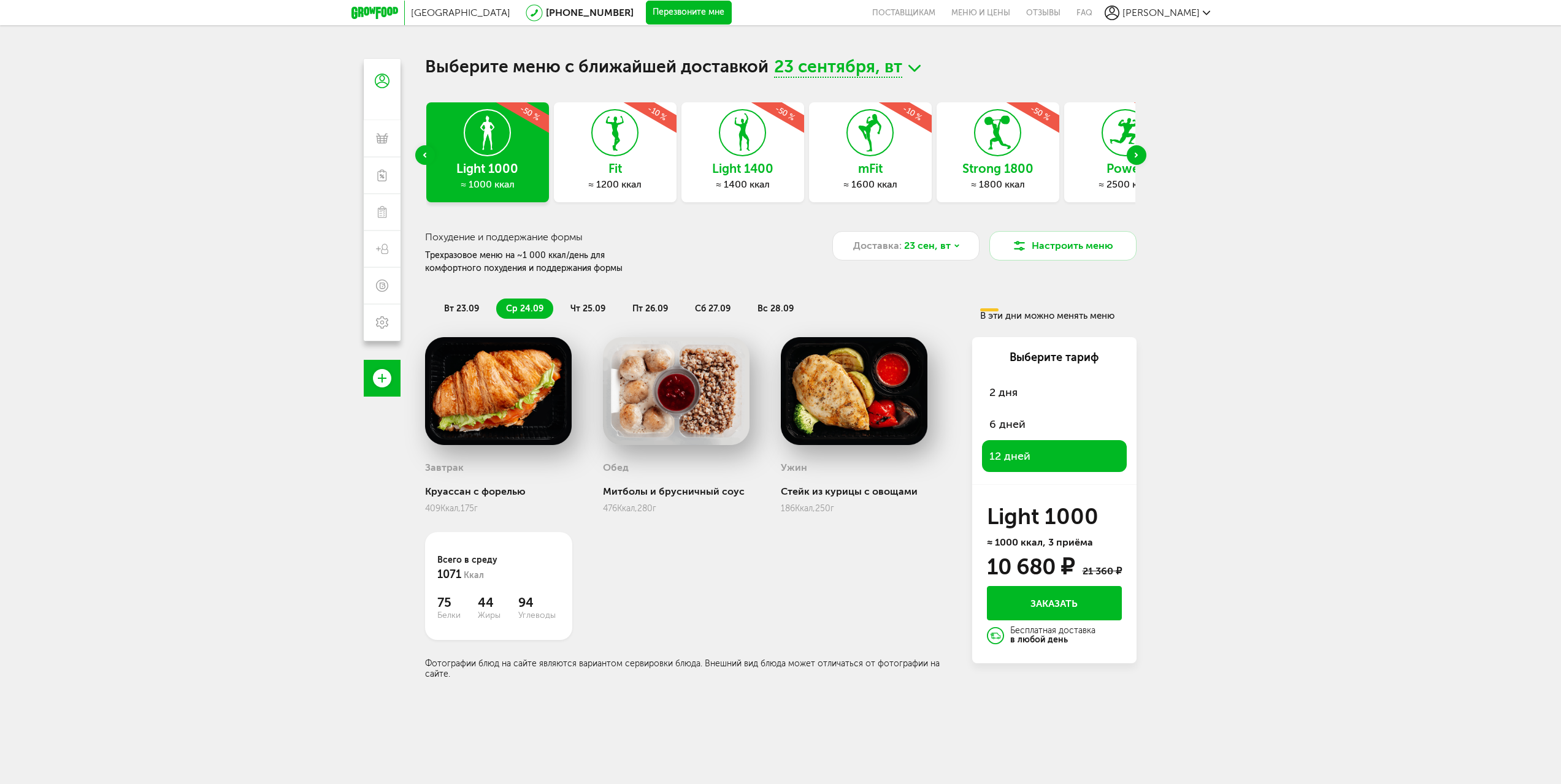
click at [583, 310] on span "чт 25.09" at bounding box center [587, 309] width 35 height 11
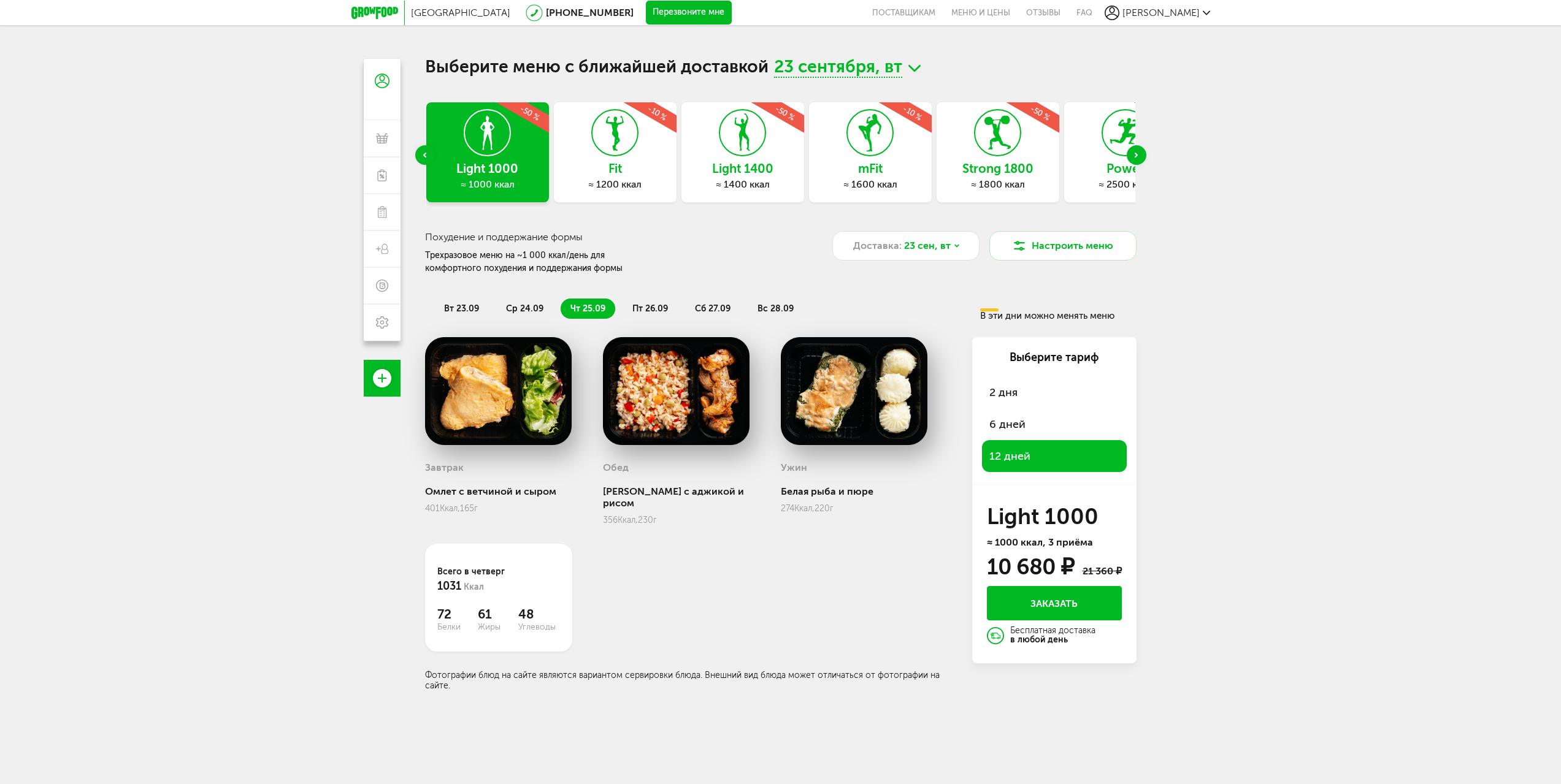
click at [633, 312] on span "пт 26.09" at bounding box center [650, 309] width 35 height 11
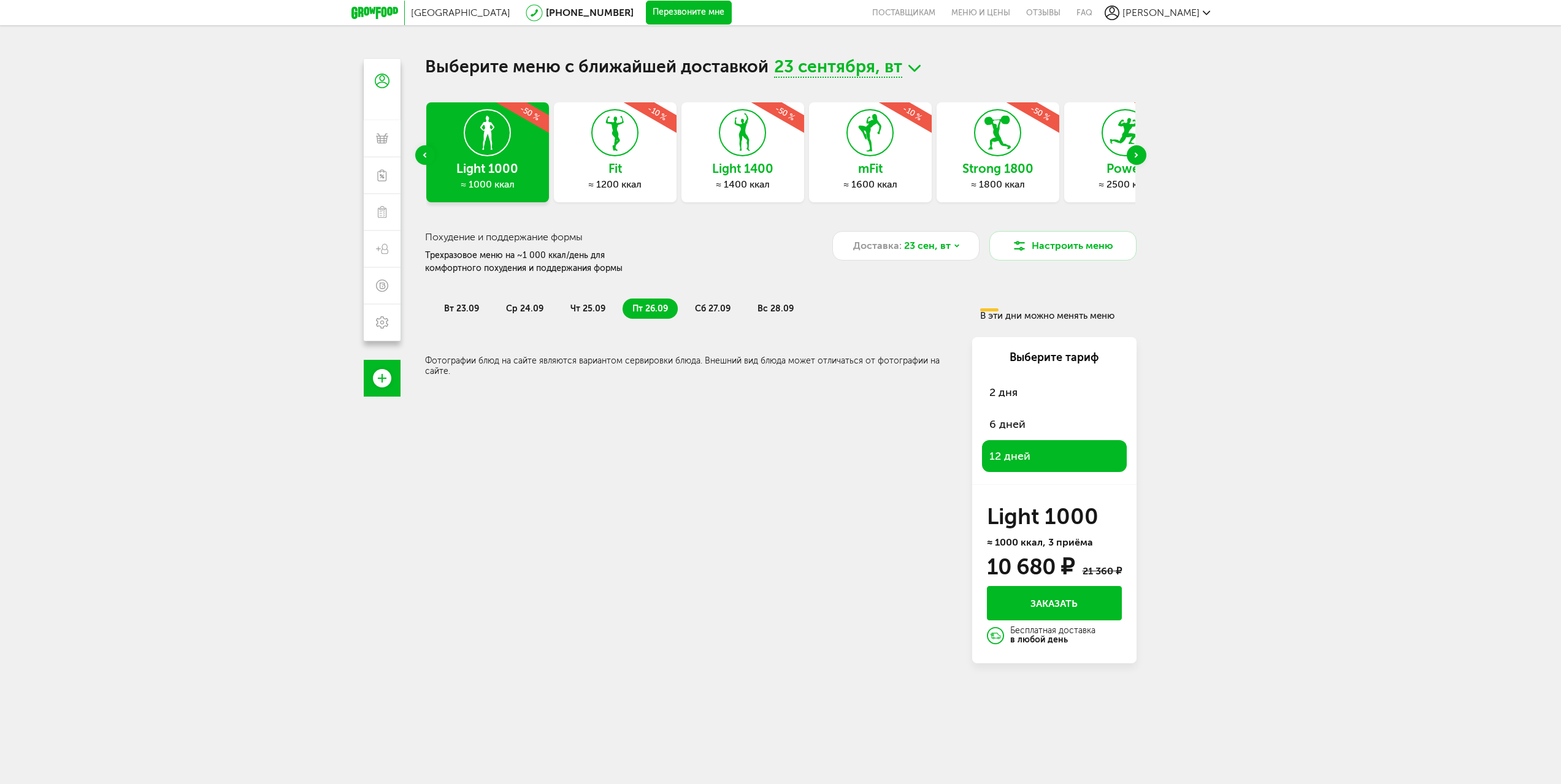
click at [714, 312] on span "сб 27.09" at bounding box center [713, 309] width 35 height 11
click at [649, 314] on li "пт 26.09" at bounding box center [650, 309] width 55 height 20
click at [721, 307] on span "сб 27.09" at bounding box center [713, 309] width 35 height 11
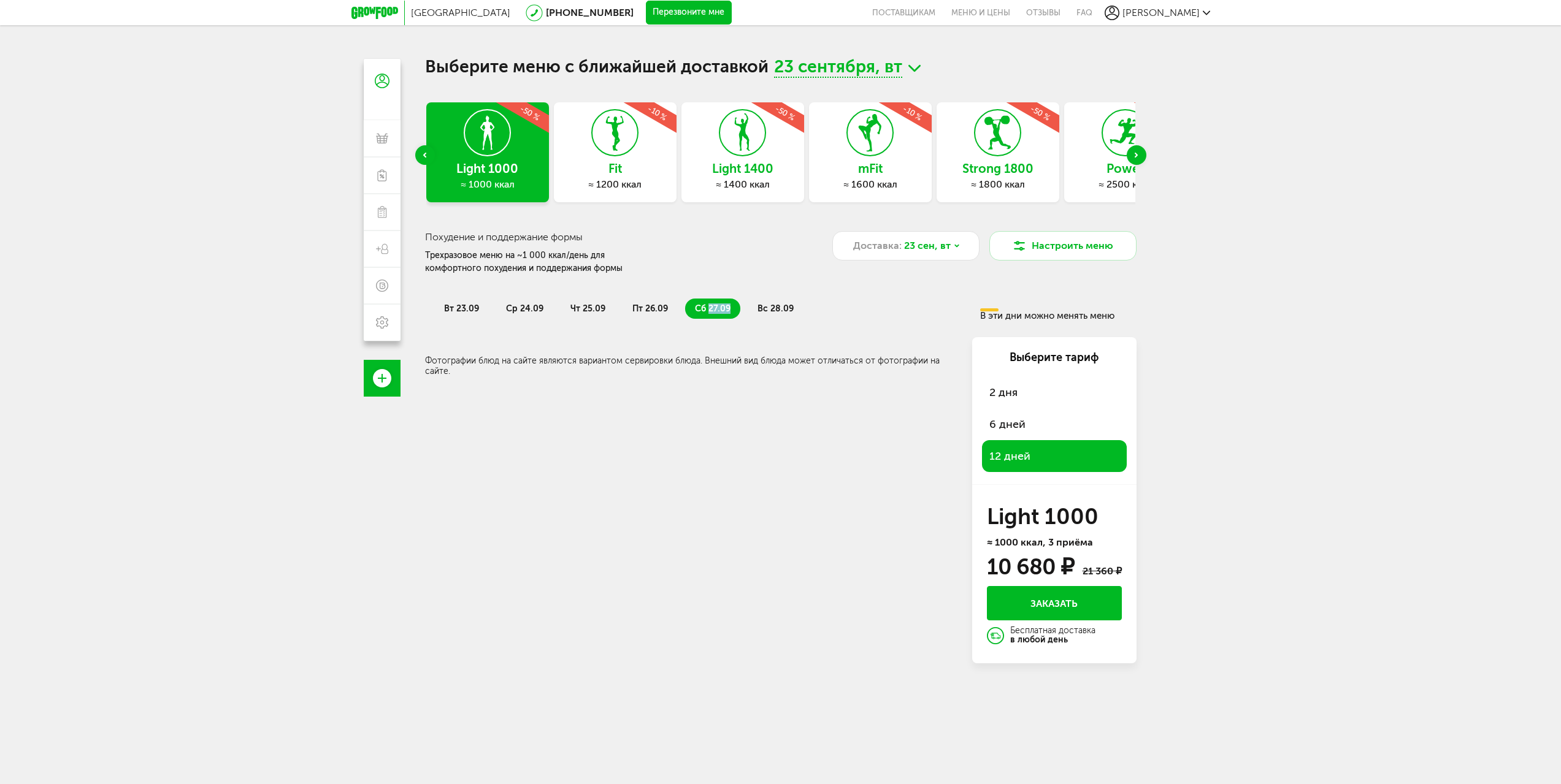
drag, startPoint x: 721, startPoint y: 307, endPoint x: 757, endPoint y: 307, distance: 36.0
click at [722, 307] on span "сб 27.09" at bounding box center [713, 309] width 35 height 11
click at [758, 307] on span "вс 28.09" at bounding box center [775, 309] width 36 height 11
click at [709, 307] on span "сб 27.09" at bounding box center [713, 309] width 35 height 11
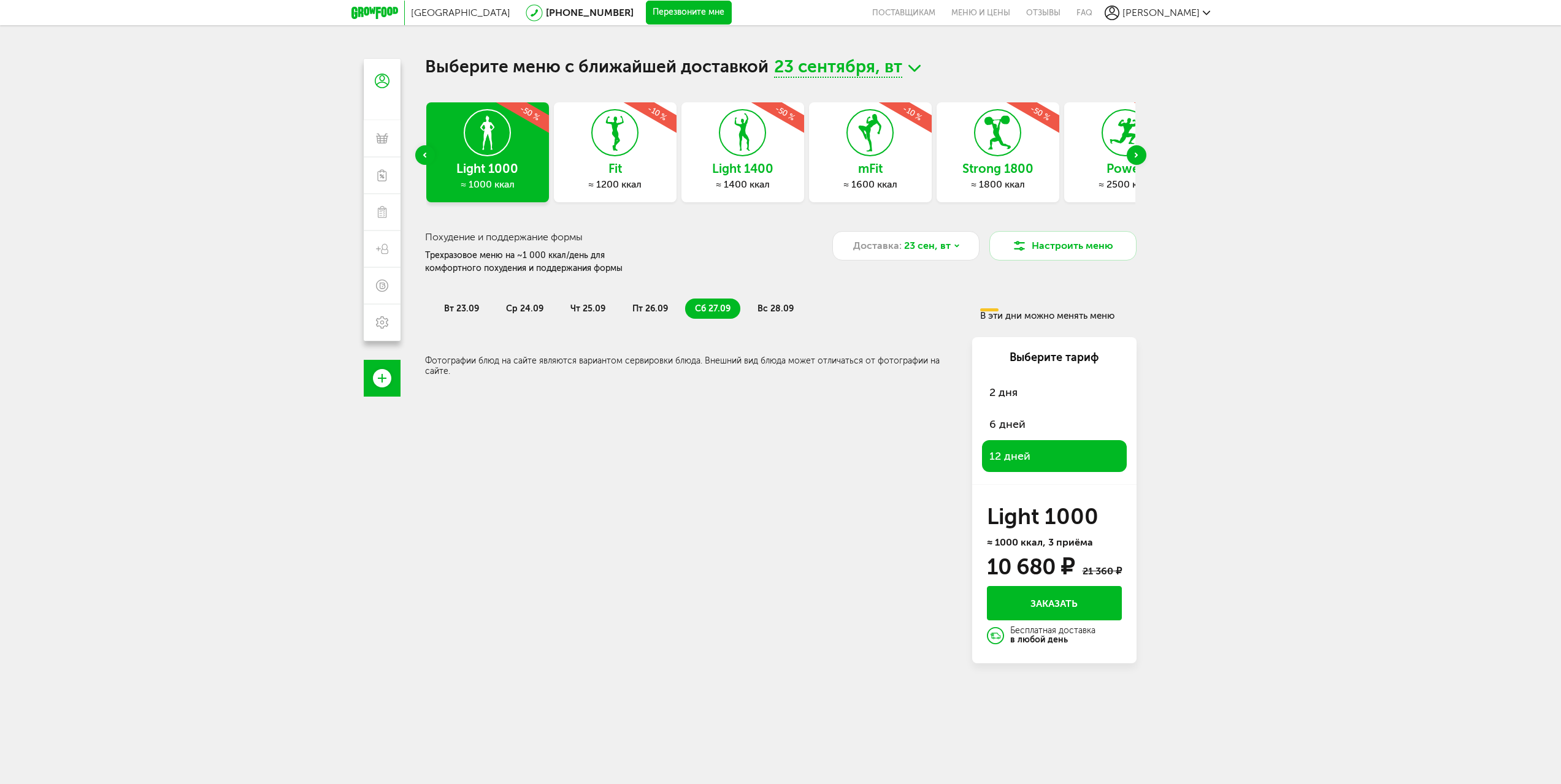
click at [654, 310] on span "пт 26.09" at bounding box center [650, 309] width 35 height 11
click at [574, 314] on li "чт 25.09" at bounding box center [588, 309] width 54 height 20
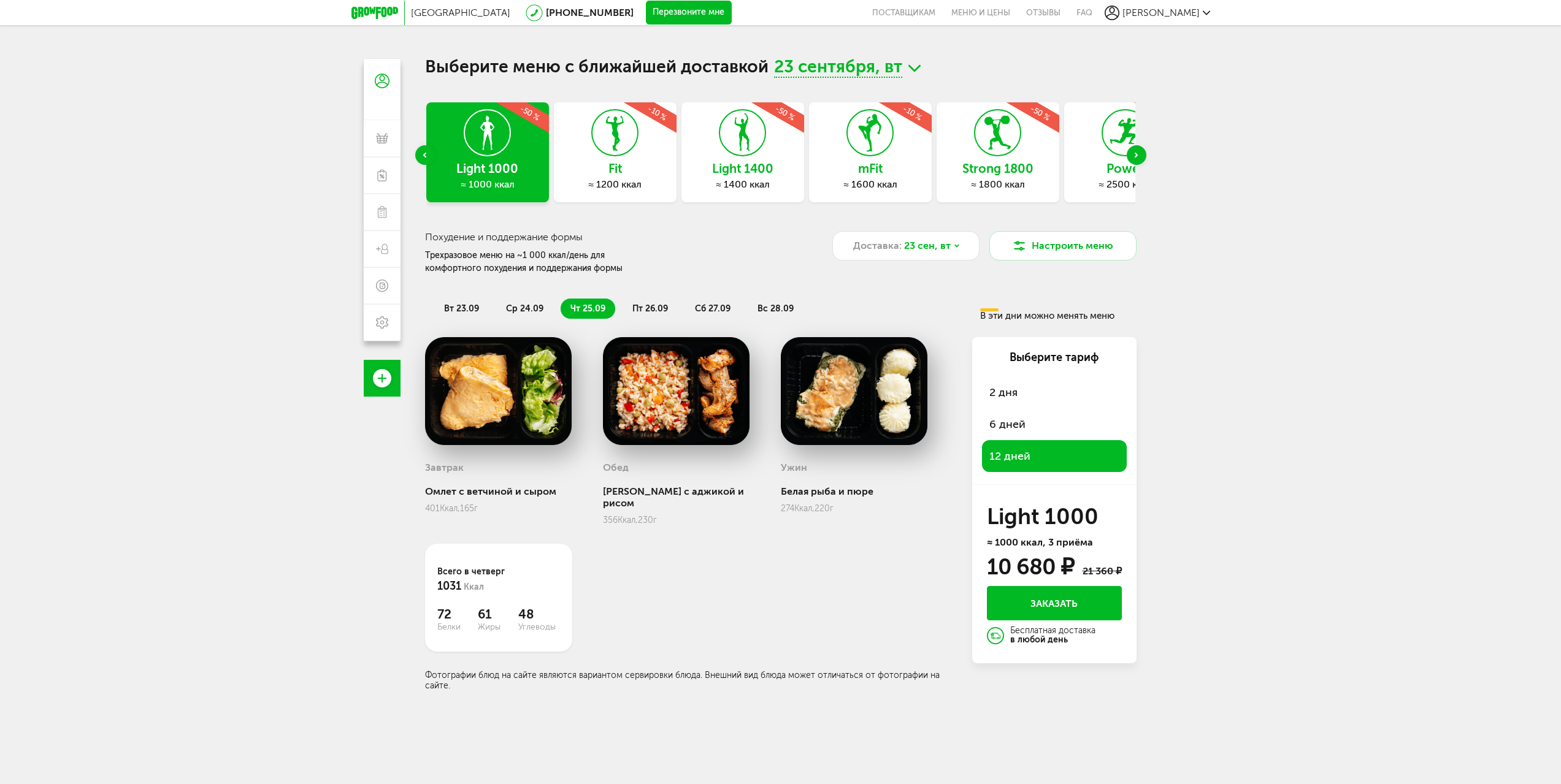
click at [640, 312] on span "пт 26.09" at bounding box center [650, 309] width 35 height 11
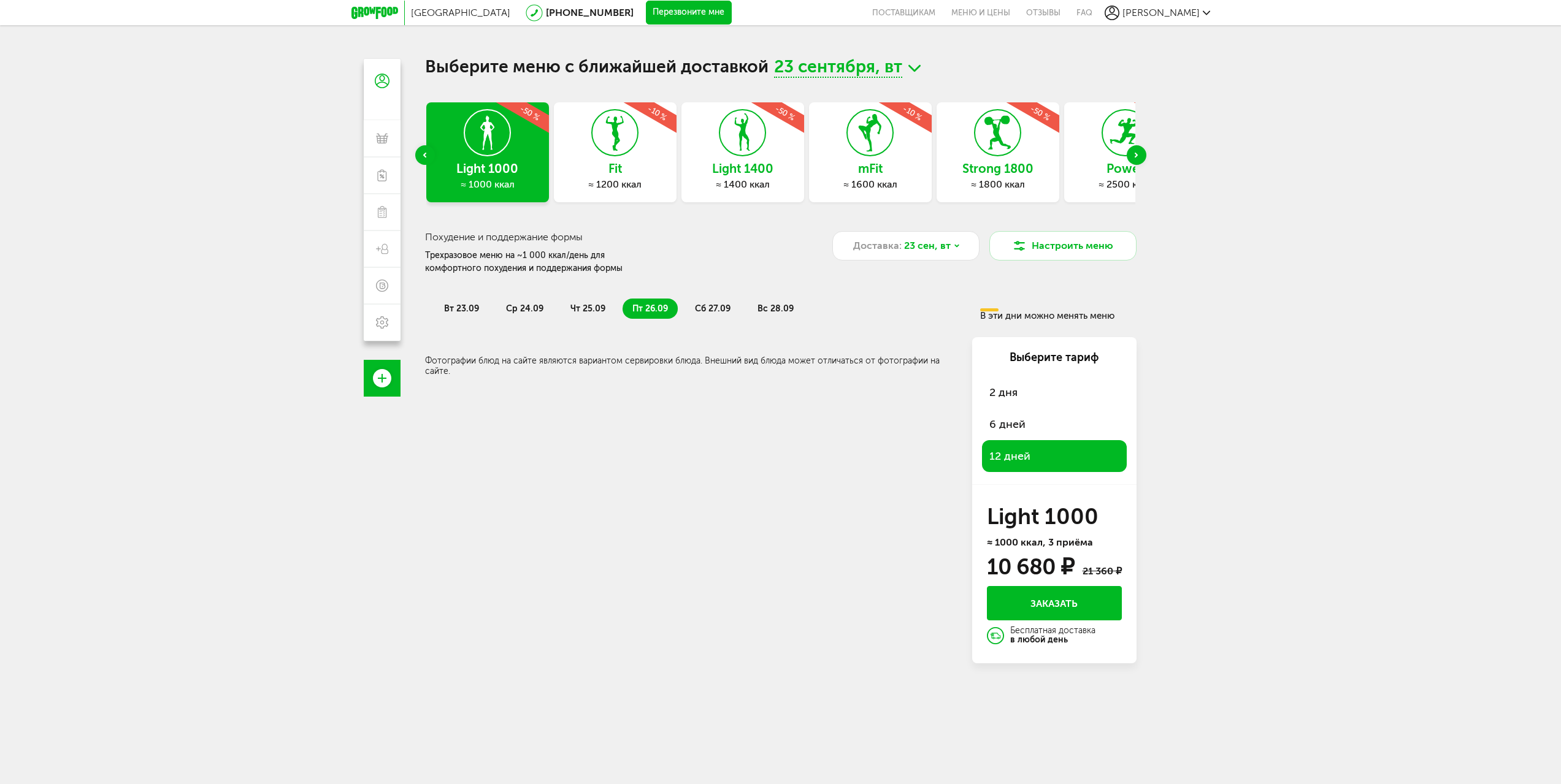
click at [708, 311] on span "сб 27.09" at bounding box center [713, 309] width 35 height 11
click at [806, 300] on ul "вт 23.09 ср 24.09 чт 25.09 пт 26.09 сб 27.09 вс 28.09" at bounding box center [703, 309] width 537 height 20
click at [782, 310] on span "вс 28.09" at bounding box center [775, 309] width 36 height 11
click at [1032, 253] on button "Настроить меню" at bounding box center [1063, 246] width 147 height 30
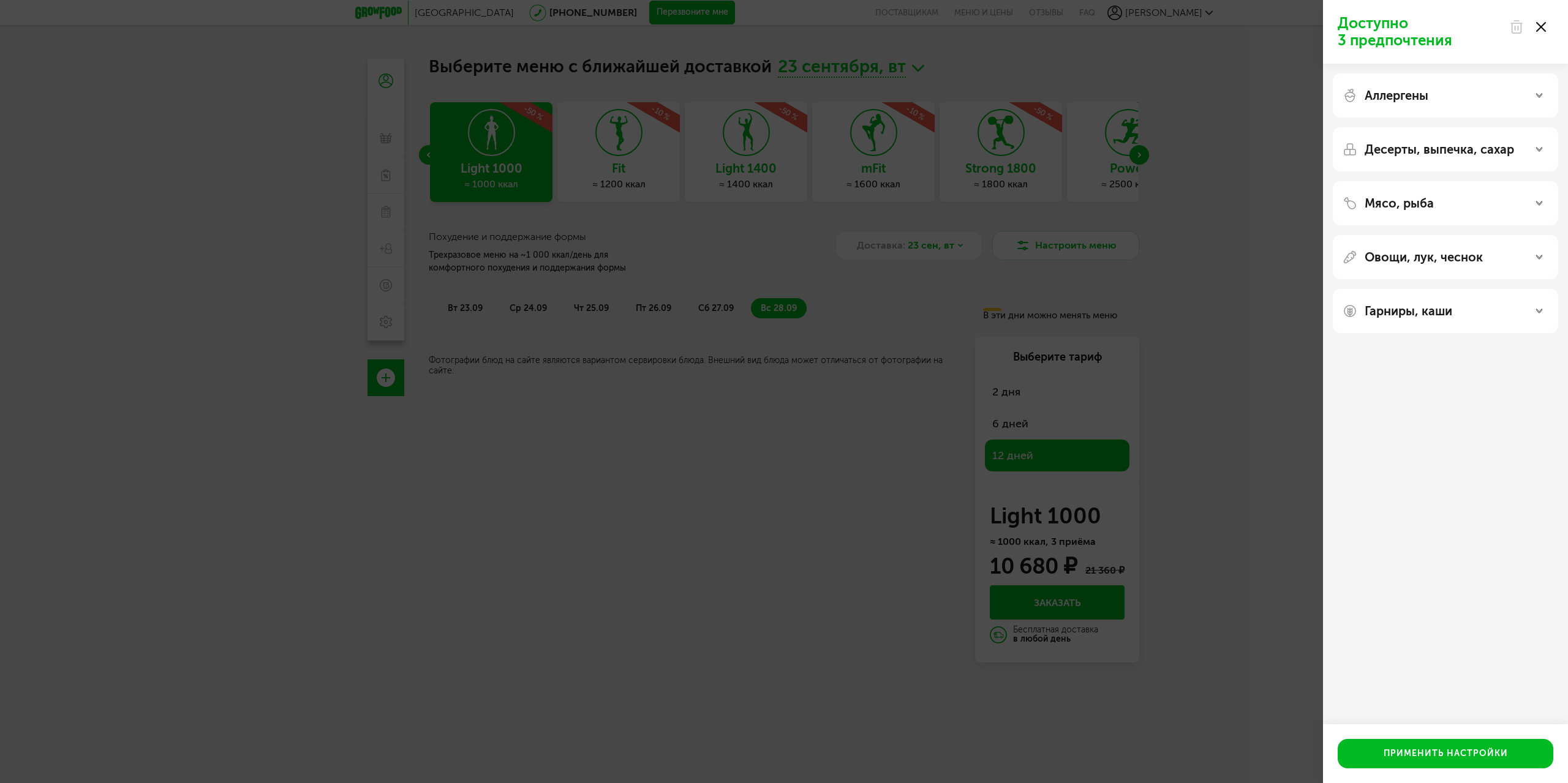
click at [1543, 32] on icon at bounding box center [1541, 27] width 10 height 10
